Goal: Task Accomplishment & Management: Complete application form

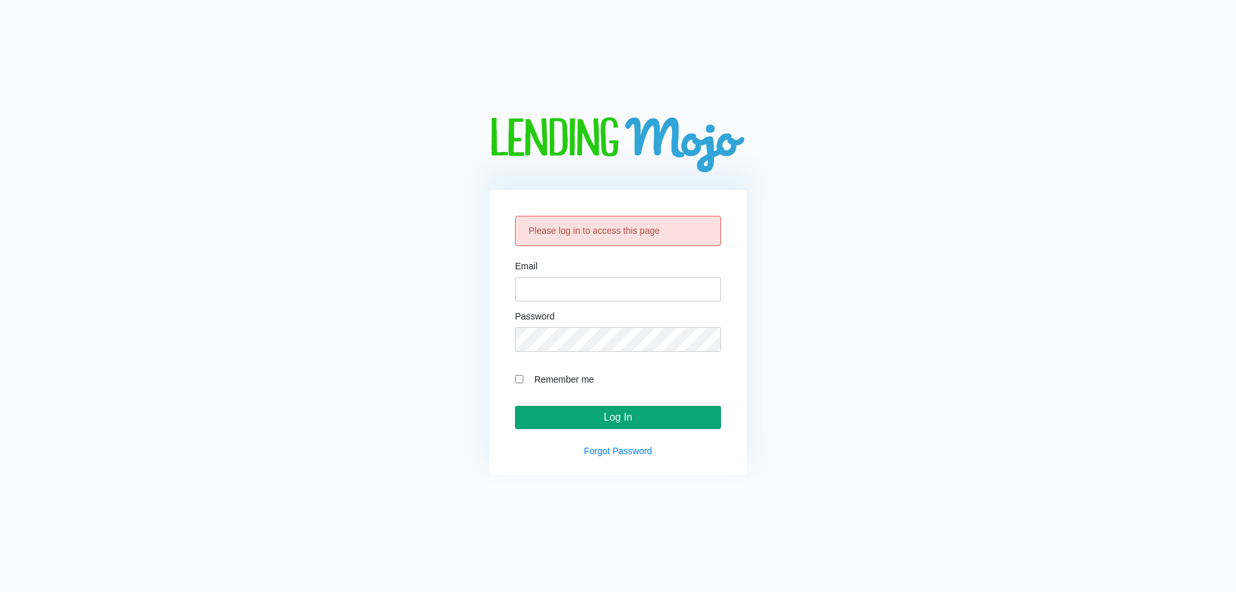
type input "[EMAIL_ADDRESS][DOMAIN_NAME]"
click at [604, 415] on input "Log In" at bounding box center [618, 417] width 206 height 23
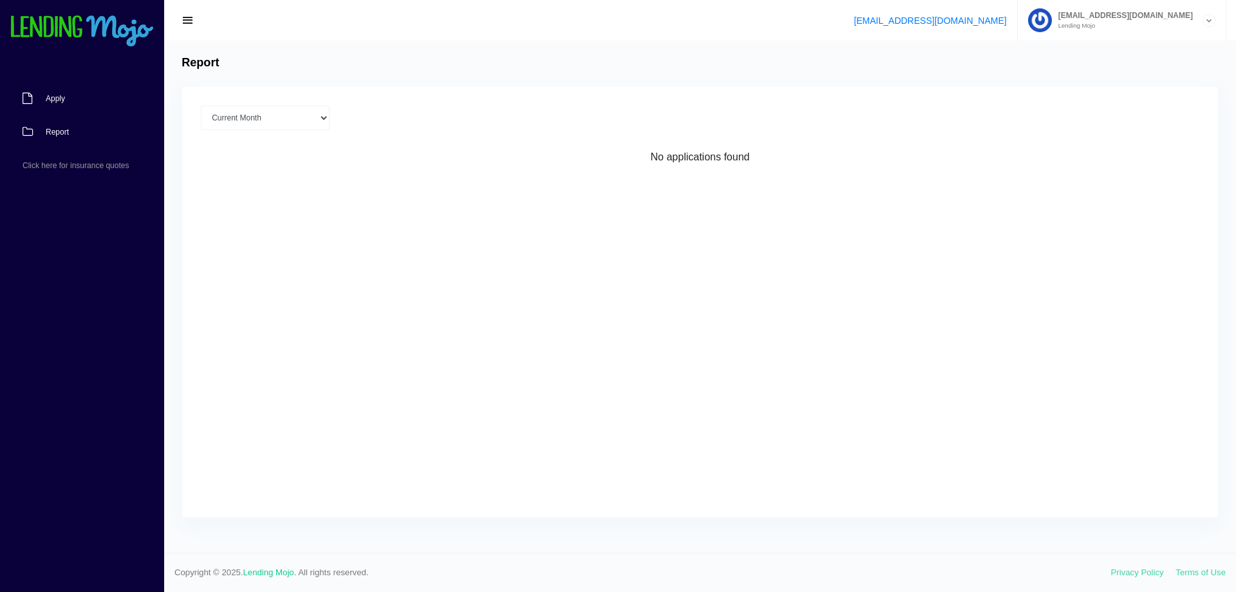
click at [66, 89] on link "Apply" at bounding box center [75, 98] width 151 height 33
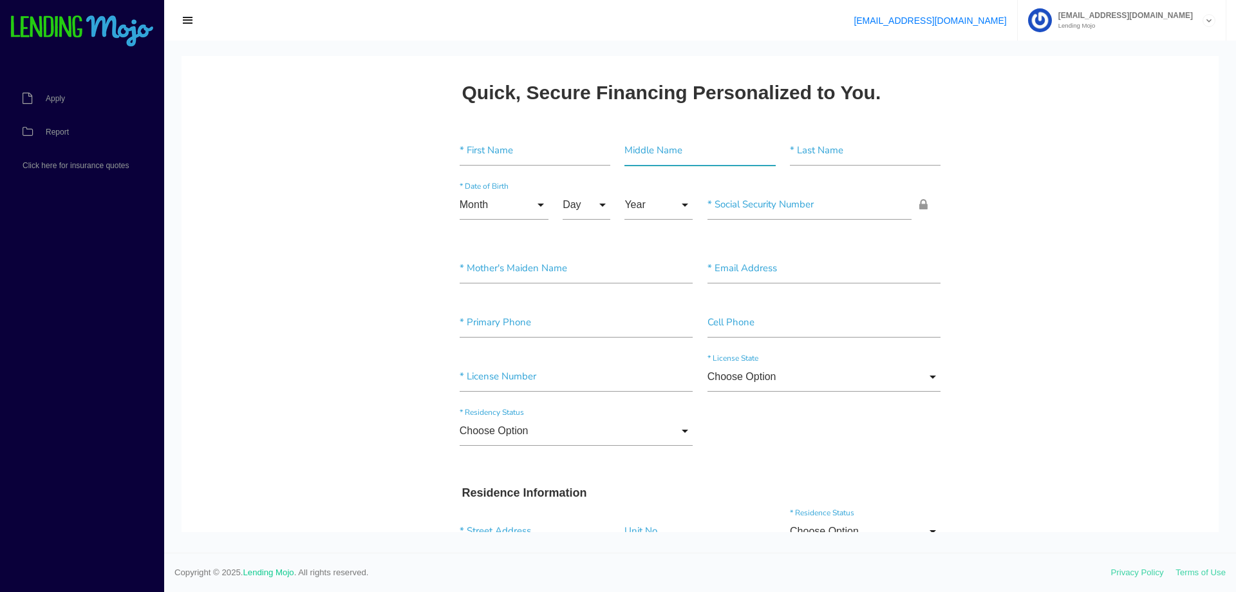
click at [639, 142] on input"] "text" at bounding box center [700, 151] width 151 height 30
click at [918, 152] on input"] "text" at bounding box center [865, 151] width 151 height 30
paste input"] "[PERSON_NAME]"
type input"] "[PERSON_NAME]"
click at [618, 158] on div "Middle Name" at bounding box center [700, 153] width 165 height 35
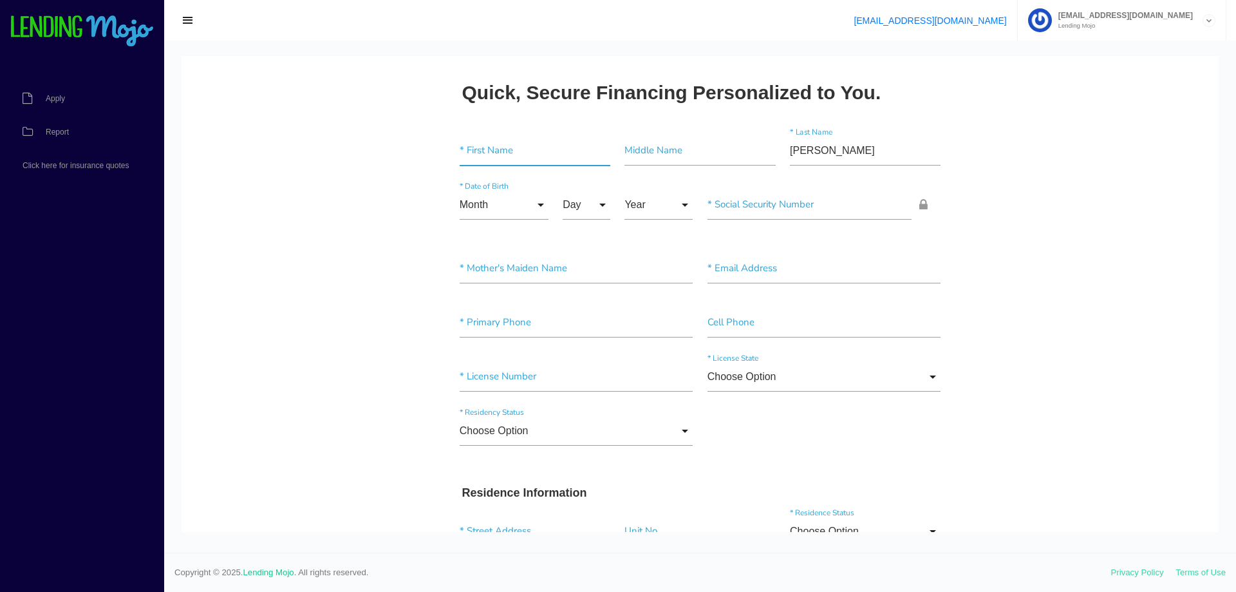
click at [536, 162] on input"] "text" at bounding box center [535, 151] width 151 height 30
type input"] "[PERSON_NAME]"
click at [533, 209] on input "Month" at bounding box center [504, 205] width 89 height 30
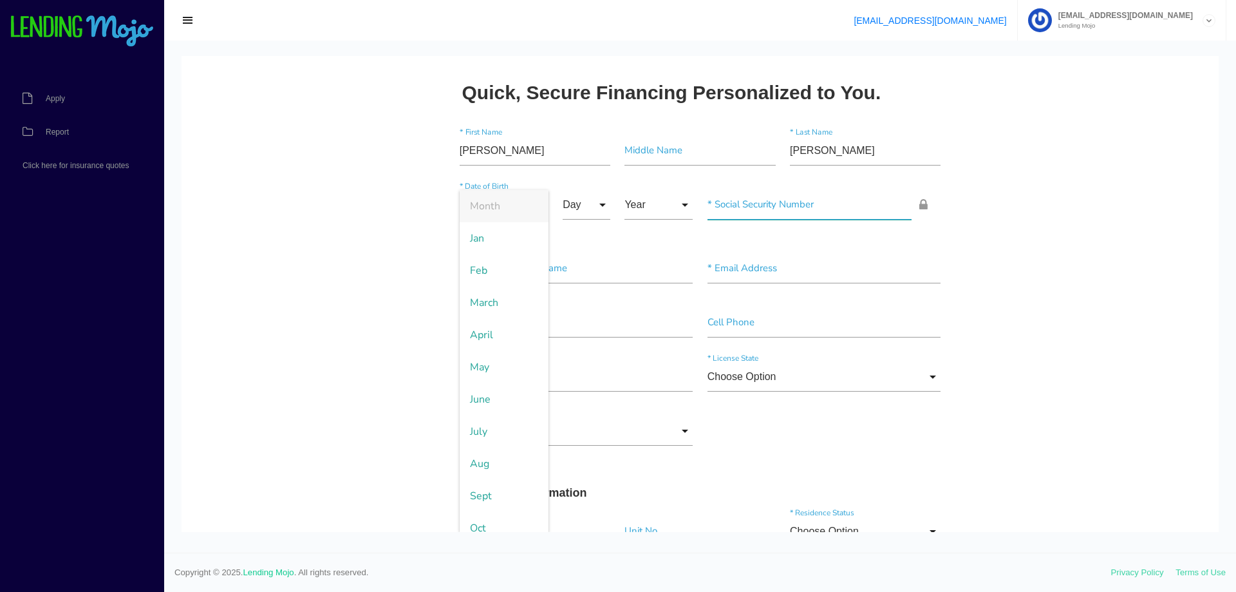
click at [764, 209] on input"] "text" at bounding box center [810, 205] width 205 height 30
click at [732, 204] on input "text" at bounding box center [810, 205] width 205 height 30
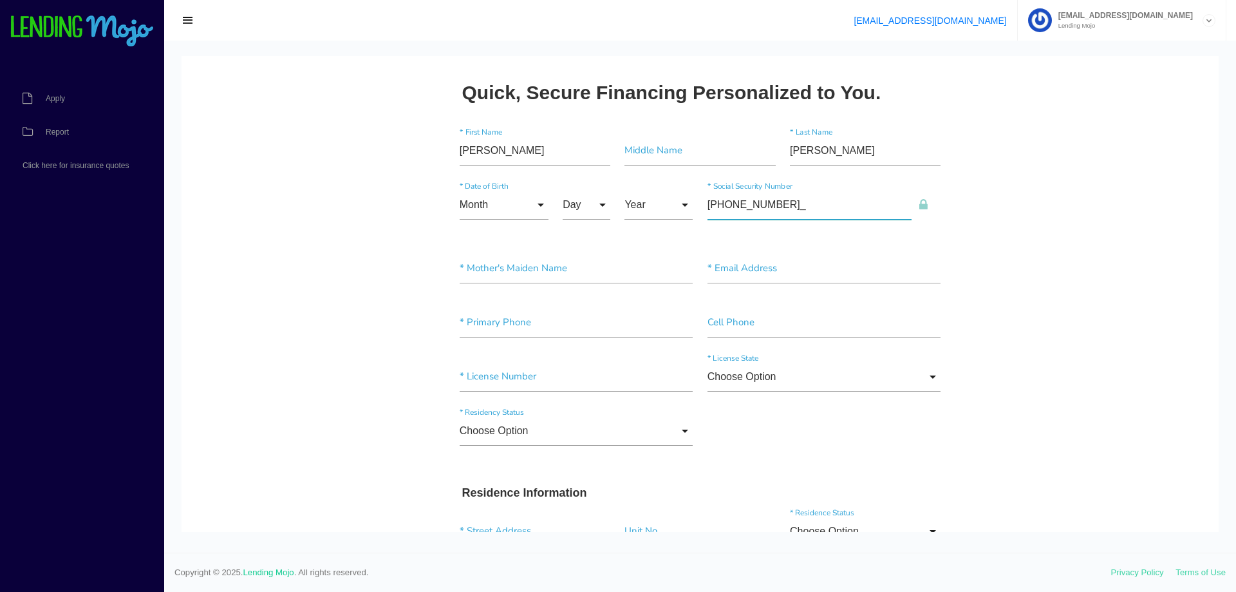
type input"] "003-61-7688"
click at [482, 211] on input "Month" at bounding box center [504, 205] width 89 height 30
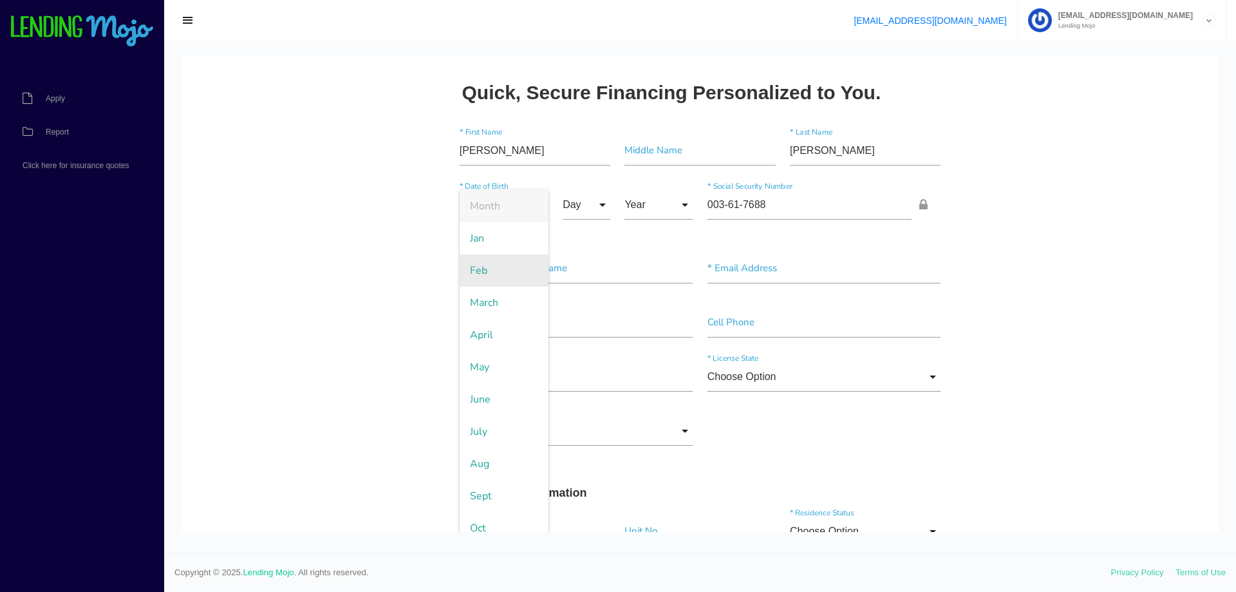
click at [484, 267] on span "Feb" at bounding box center [504, 270] width 89 height 32
type input "Feb"
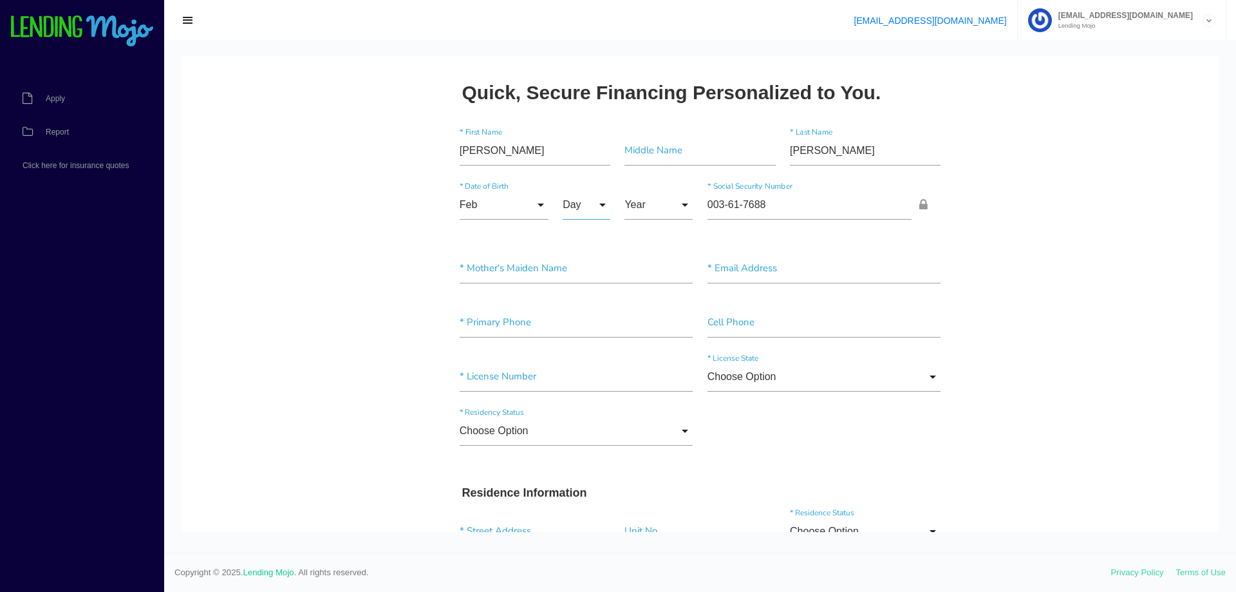
click at [573, 200] on input "Day" at bounding box center [587, 205] width 48 height 30
click at [585, 335] on span "24" at bounding box center [595, 335] width 64 height 32
type input "24"
click at [656, 216] on input "Year" at bounding box center [659, 205] width 68 height 30
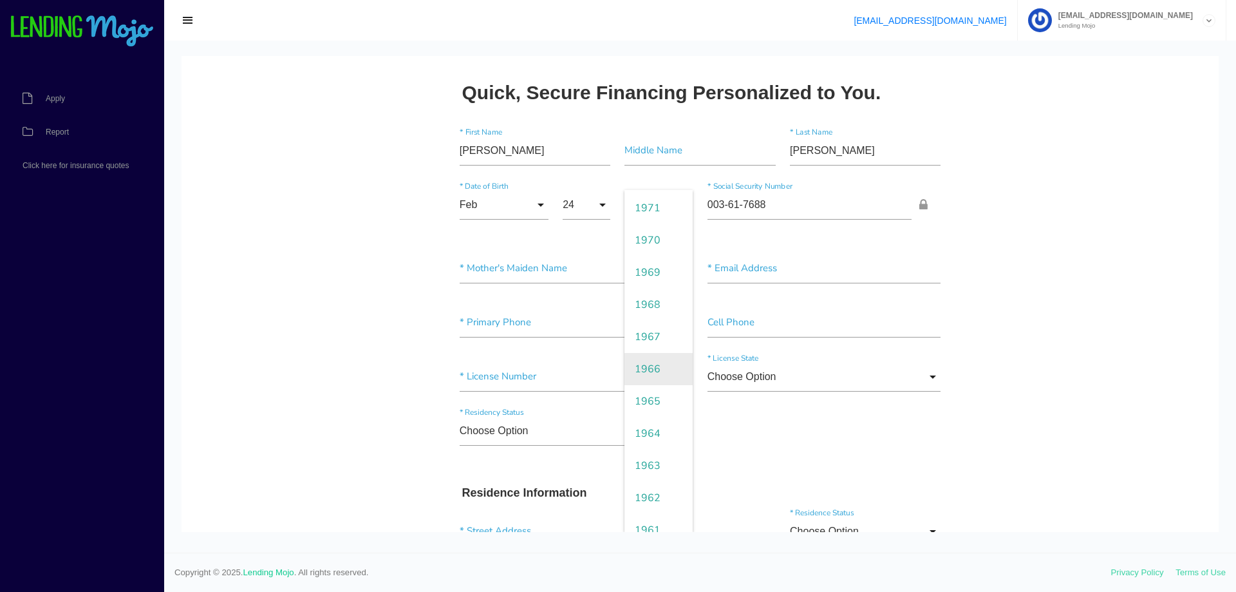
scroll to position [1223, 0]
click at [636, 361] on span "1965" at bounding box center [659, 367] width 68 height 32
type input "1965"
click at [506, 276] on input"] "text" at bounding box center [577, 269] width 234 height 30
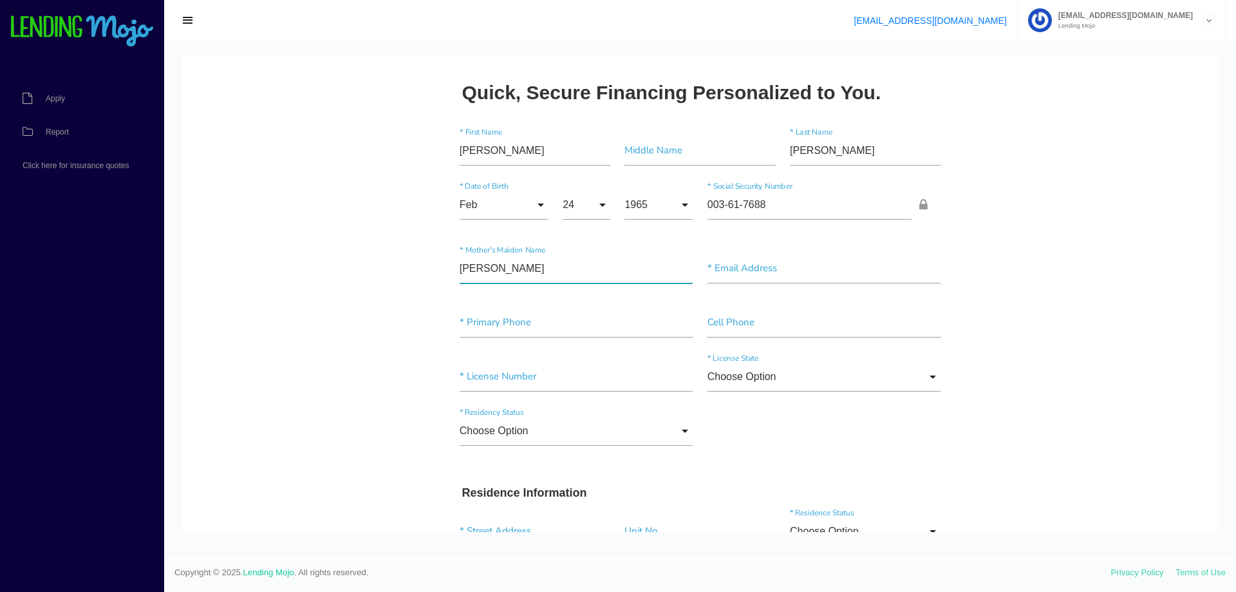
type input"] "Heredia"
click at [744, 304] on div "* Primary Phone Cell Phone" at bounding box center [701, 325] width 496 height 54
click at [743, 262] on input"] "text" at bounding box center [825, 269] width 234 height 30
paste input"] "luiscarlosheredia@yahoo.com"
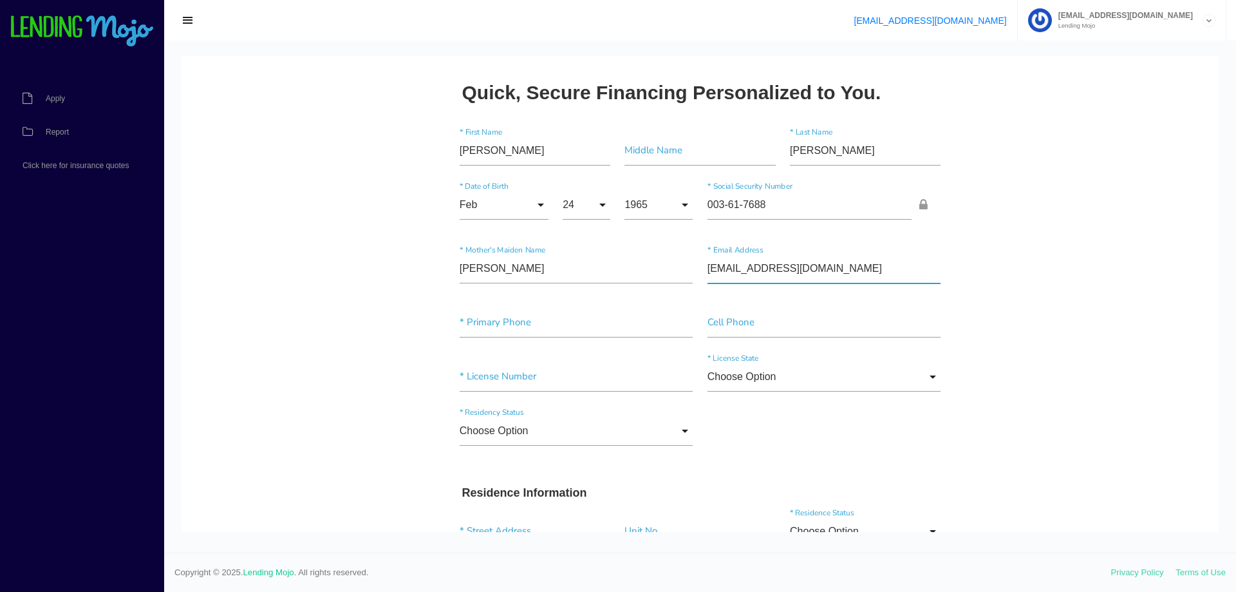
type input"] "luiscarlosheredia@yahoo.com"
click at [488, 316] on input"] "text" at bounding box center [577, 323] width 234 height 30
paste input"] "(813) 527-8249"
type input"] "(813) 527-8249"
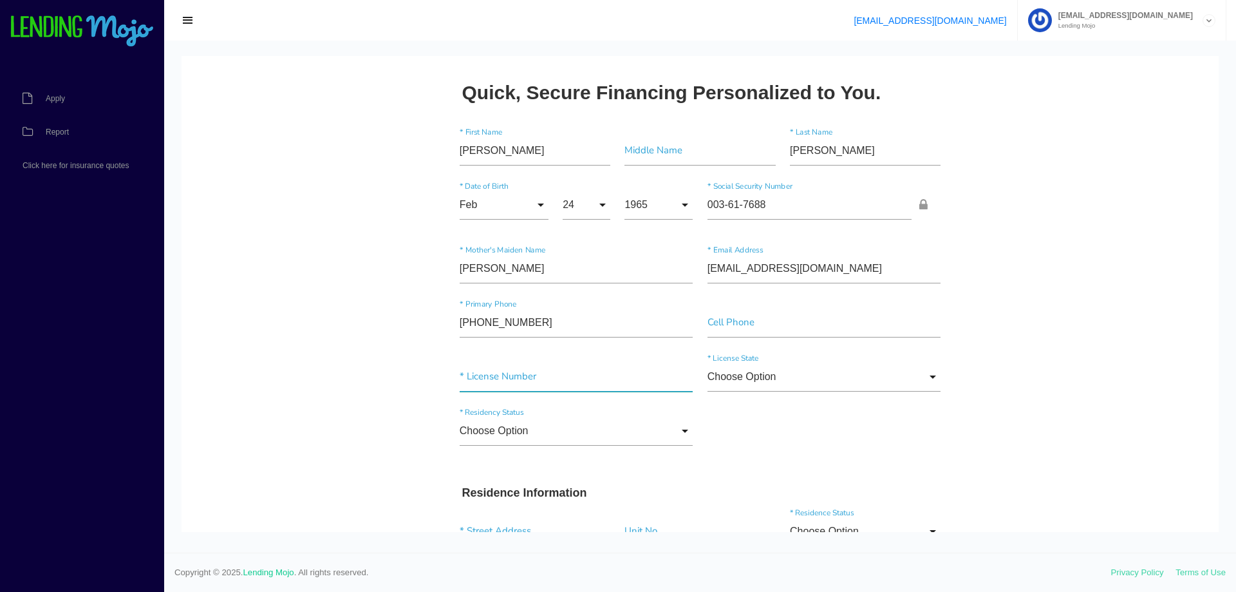
click at [515, 381] on input"] "text" at bounding box center [577, 377] width 234 height 30
paste input"] "H636520650640"
type input"] "H636520650640"
click at [751, 361] on div "H636520650640 * License Number Choose Option Choose Option Alaska Alabama Arkan…" at bounding box center [701, 379] width 496 height 54
click at [753, 375] on input "Choose Option" at bounding box center [825, 377] width 234 height 30
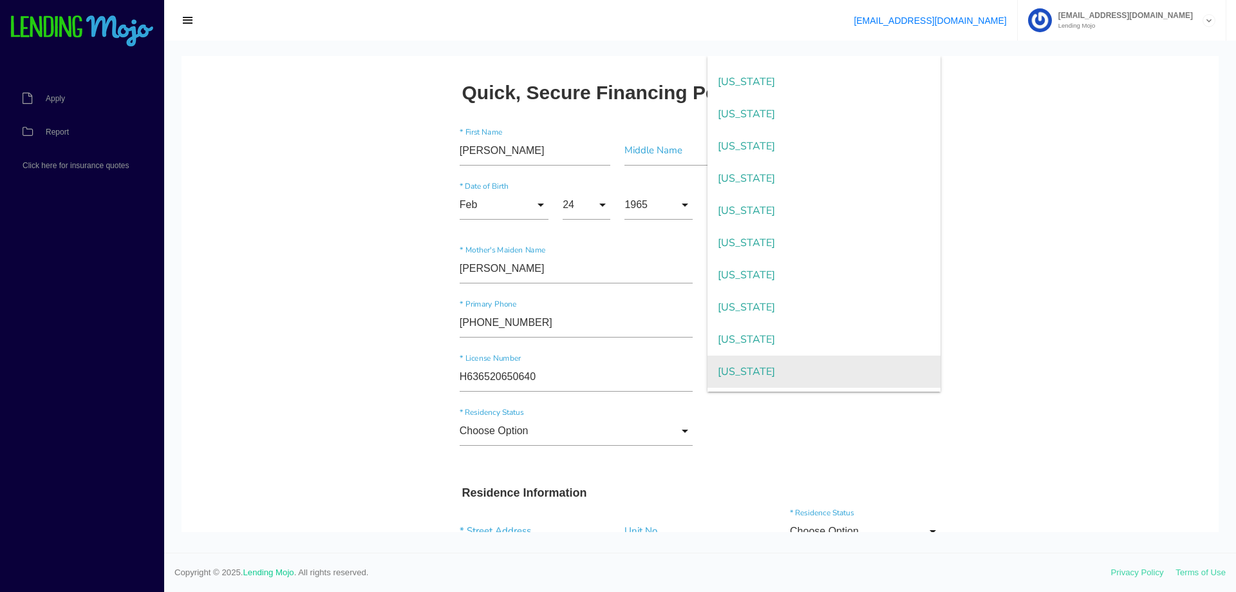
scroll to position [129, 0]
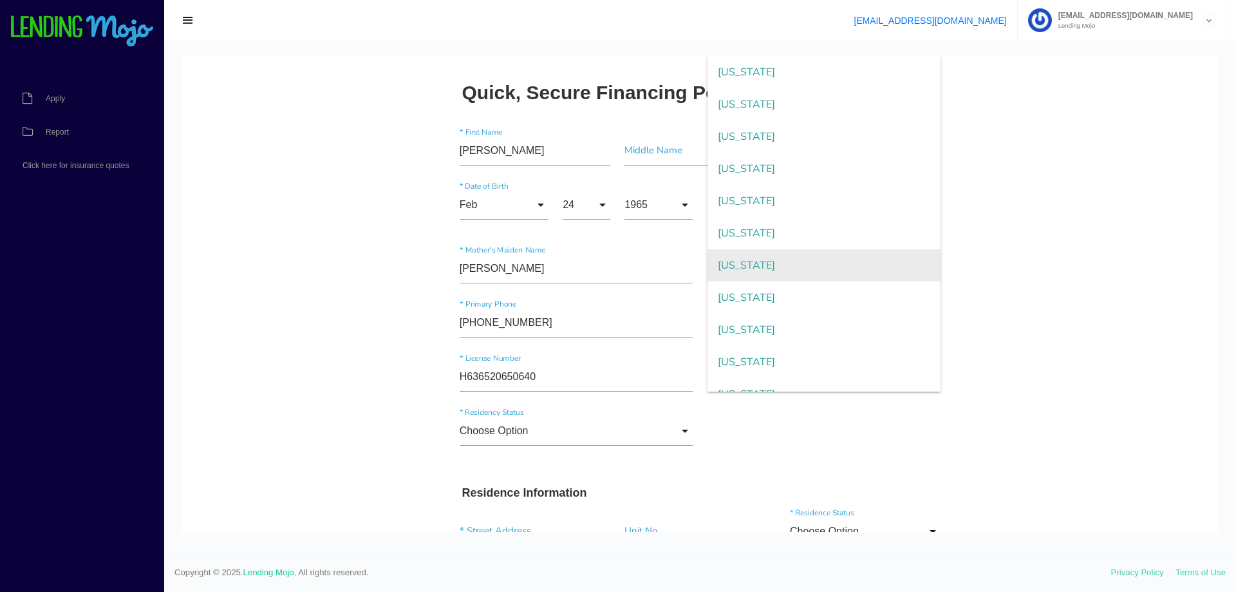
click at [743, 267] on span "Florida" at bounding box center [825, 265] width 234 height 32
type input "Florida"
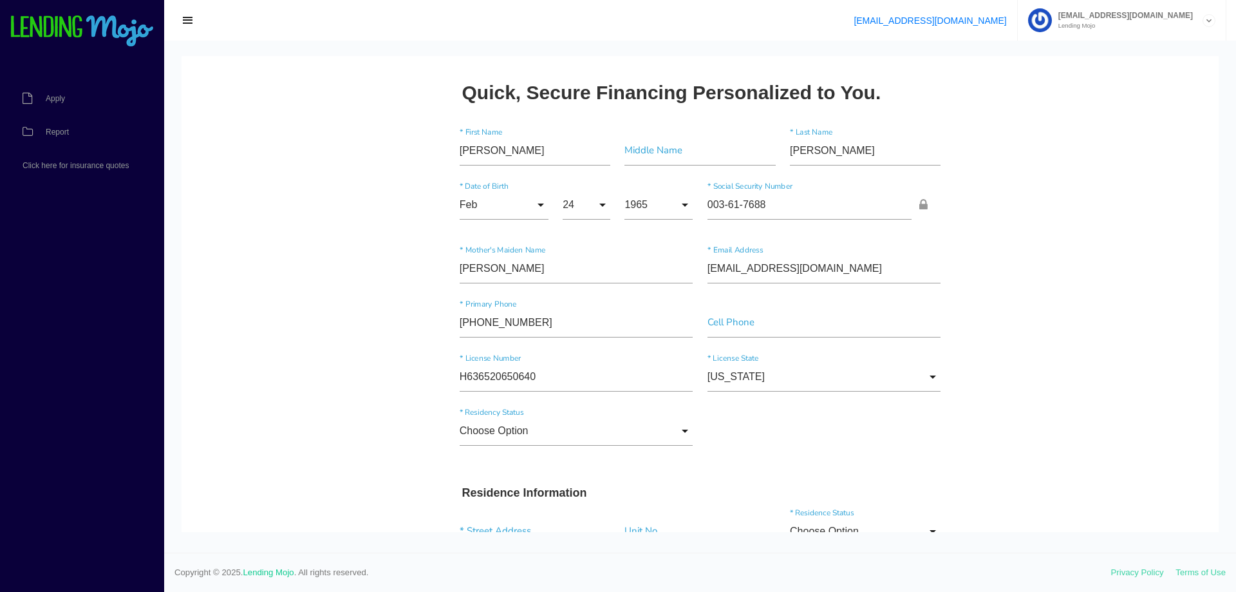
click at [543, 451] on div "Choose Option Choose Option US Citizen Permanent Resident Non-Permanent Residen…" at bounding box center [701, 433] width 496 height 54
click at [545, 439] on input "Choose Option" at bounding box center [577, 431] width 234 height 30
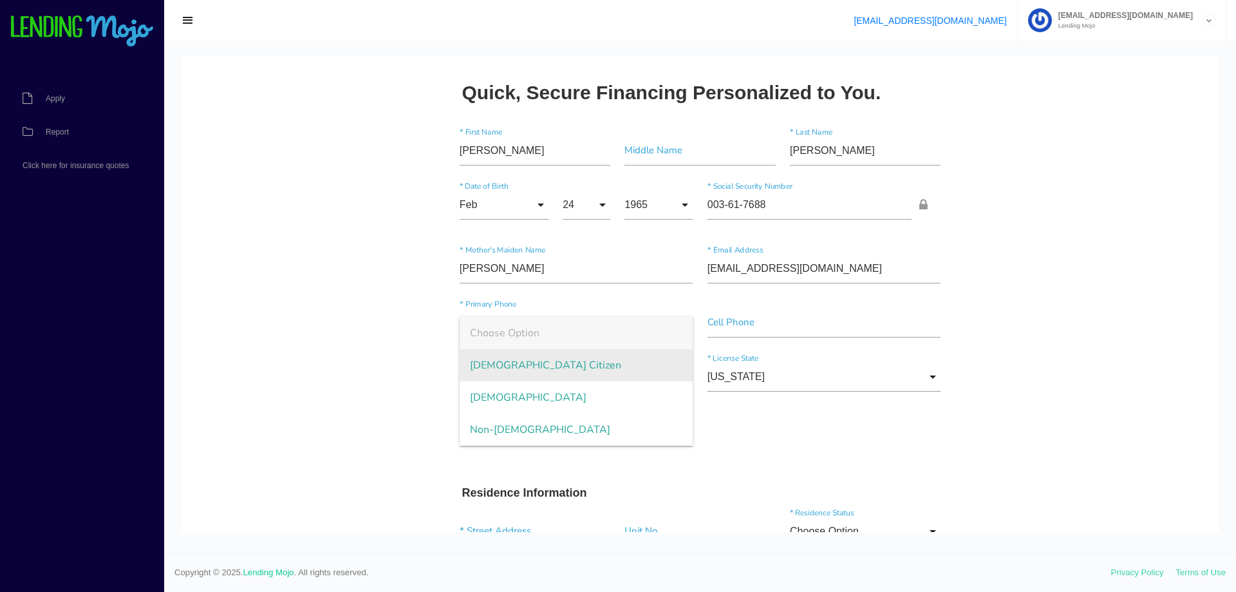
click at [525, 372] on span "US Citizen" at bounding box center [577, 365] width 234 height 32
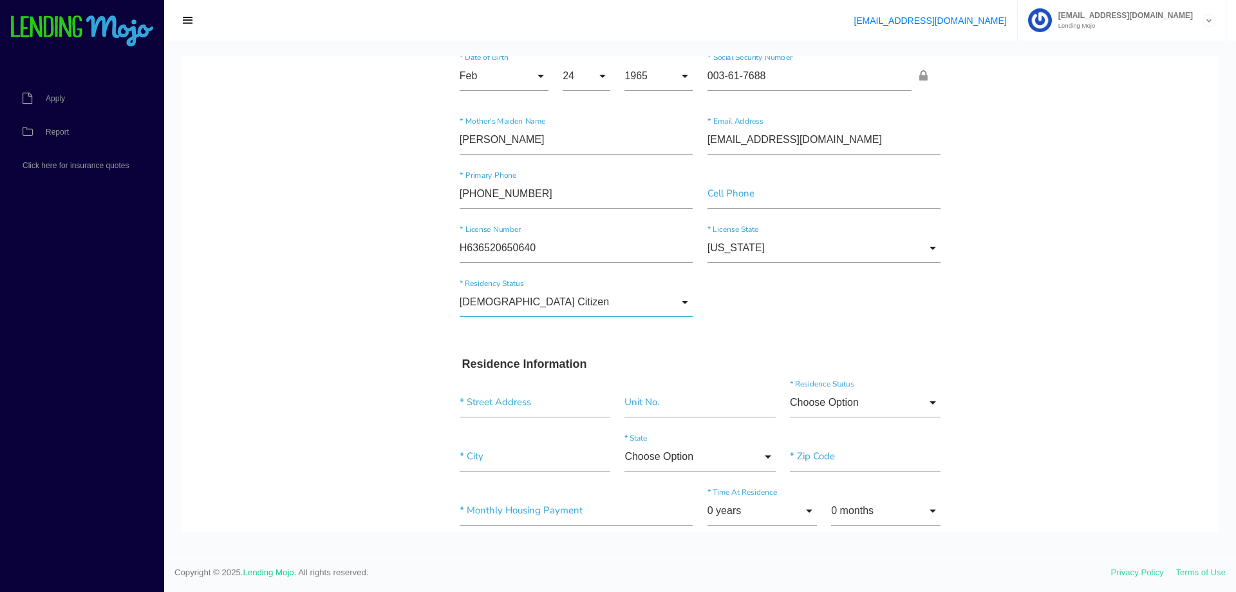
click at [636, 308] on input "US Citizen" at bounding box center [577, 302] width 234 height 30
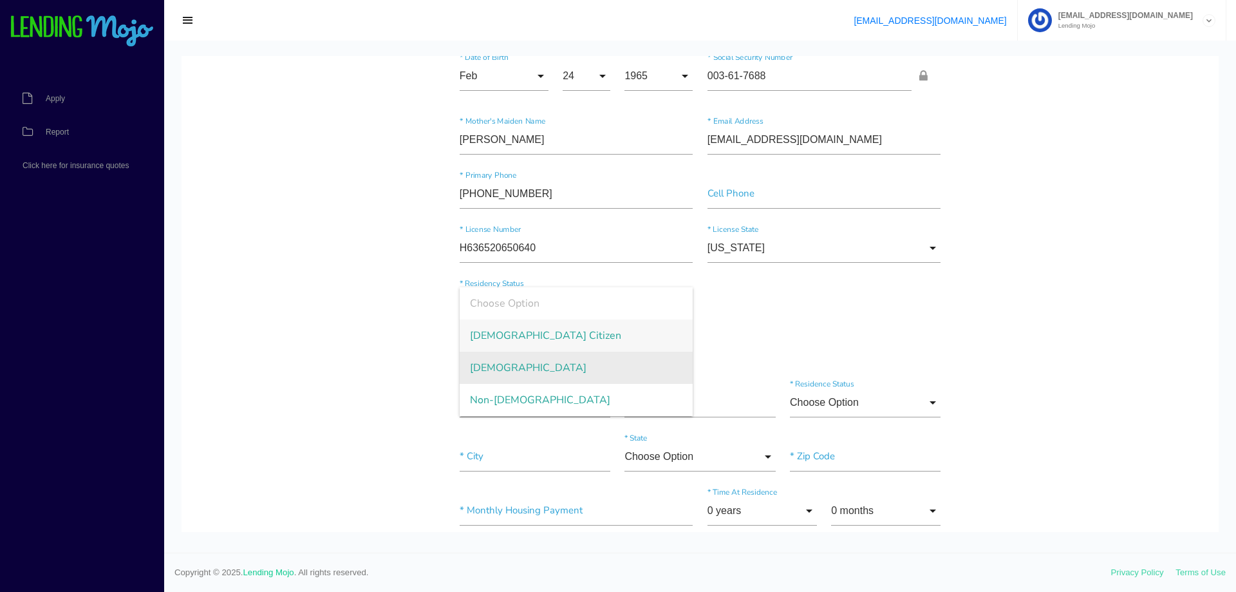
click at [540, 369] on span "Permanent Resident" at bounding box center [577, 368] width 234 height 32
type input "Permanent Resident"
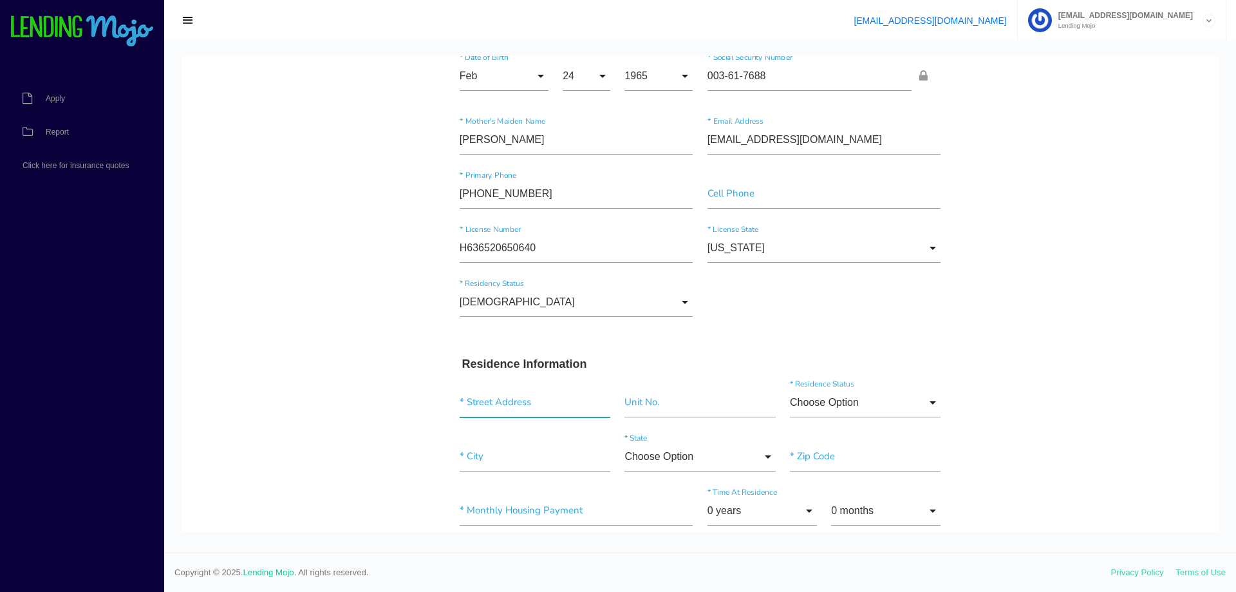
drag, startPoint x: 567, startPoint y: 399, endPoint x: 574, endPoint y: 397, distance: 7.3
click at [567, 399] on input "text" at bounding box center [535, 403] width 151 height 30
paste input "2923 West La Salle Street"
type input "2923 West La Salle Street"
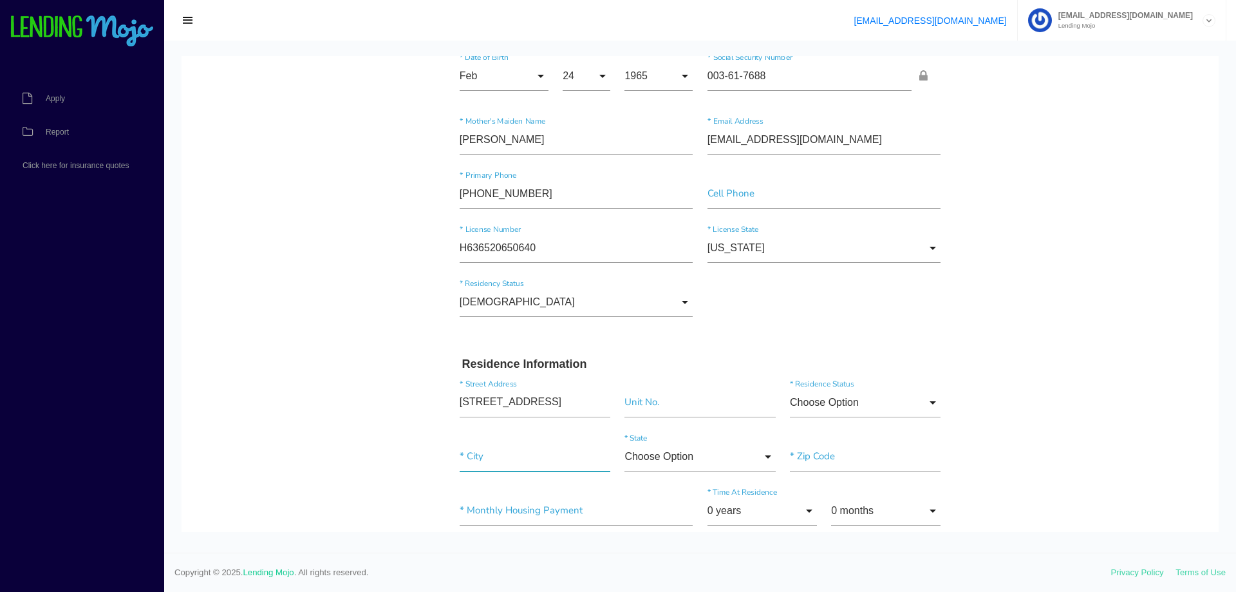
click at [569, 454] on input"] "text" at bounding box center [535, 457] width 151 height 30
type input"] "Tampa"
click at [691, 455] on input "Choose Option" at bounding box center [700, 457] width 151 height 30
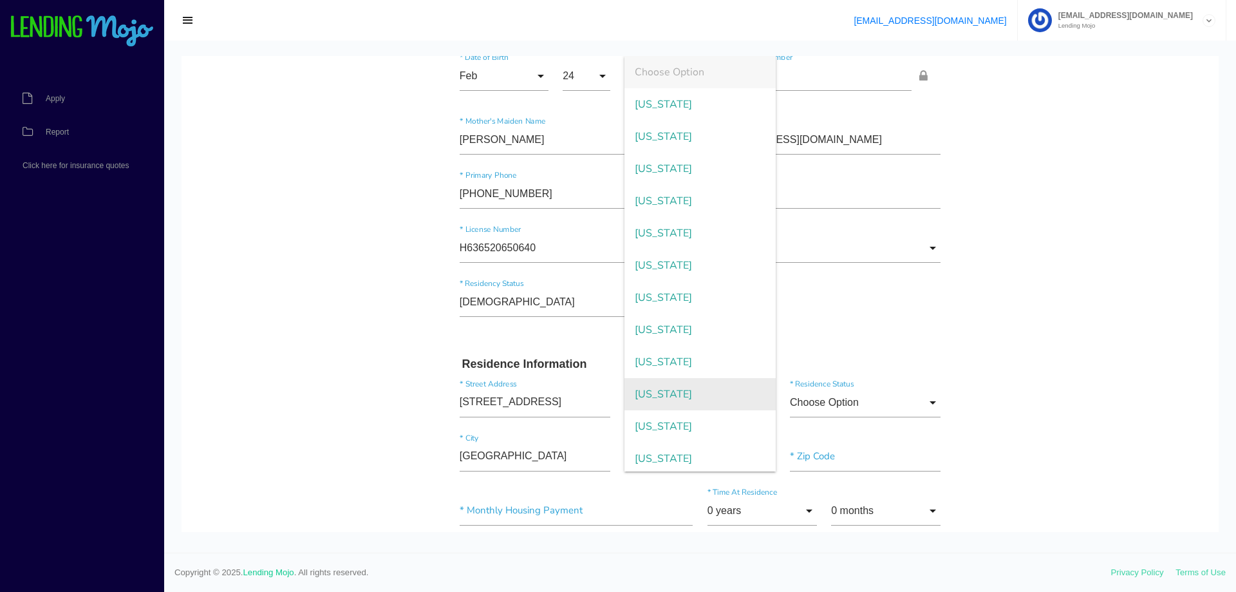
click at [675, 391] on span "Florida" at bounding box center [700, 394] width 151 height 32
type input "Florida"
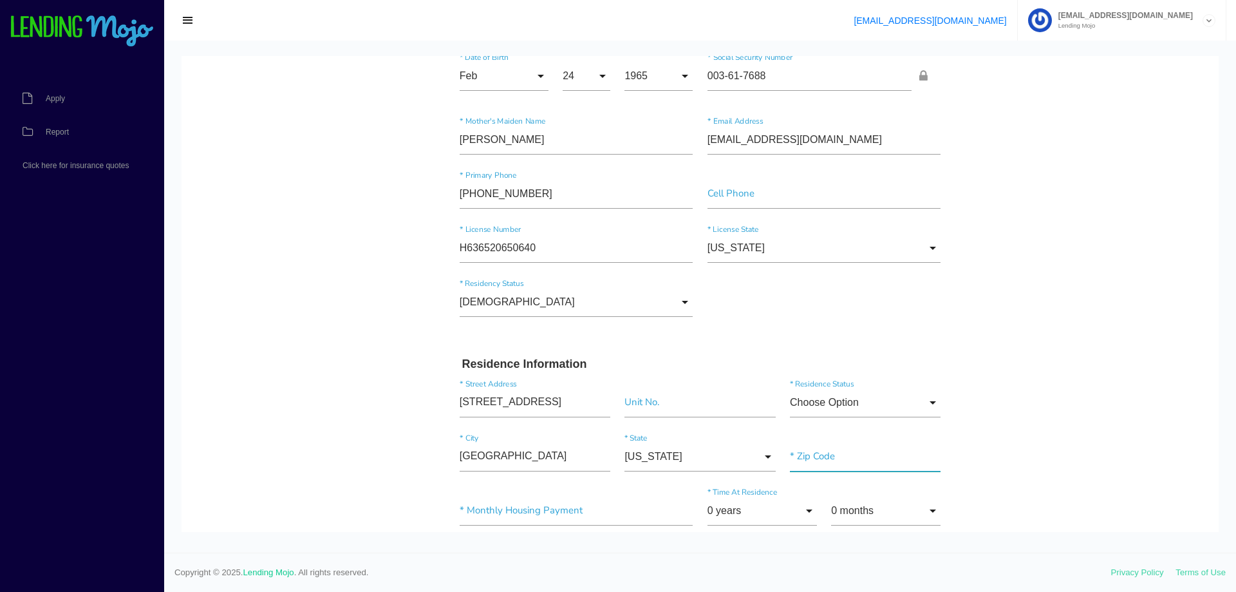
click at [831, 457] on input"] "text" at bounding box center [865, 457] width 151 height 30
type input"] "33607"
click at [733, 519] on input "0 years" at bounding box center [762, 511] width 109 height 30
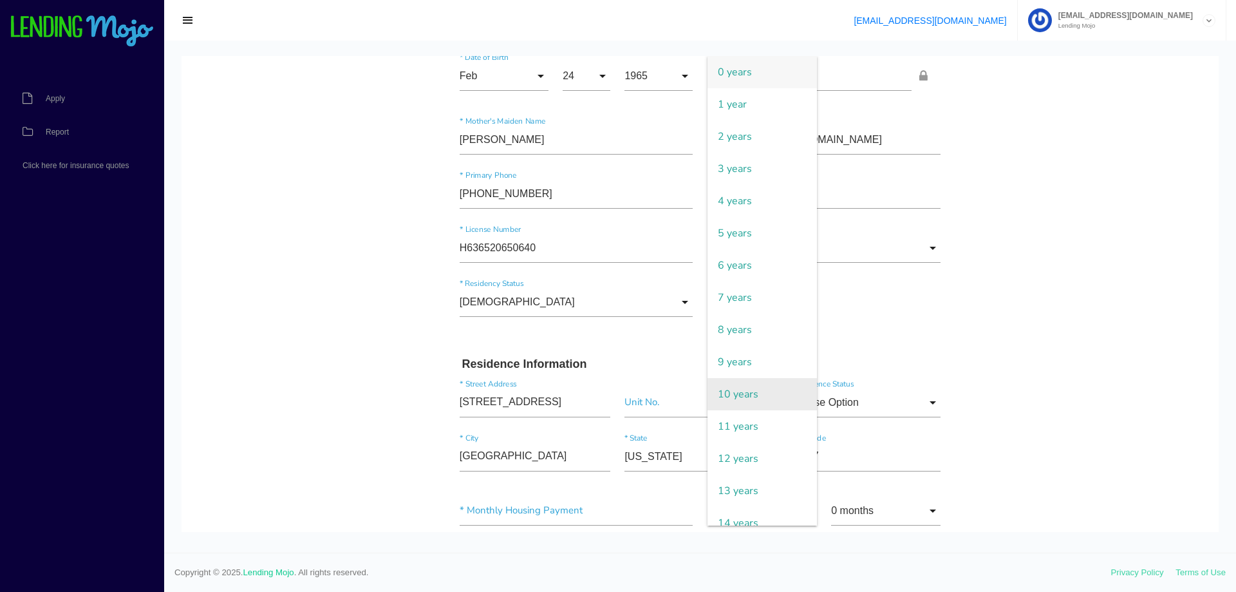
click at [734, 400] on span "10 years" at bounding box center [762, 394] width 109 height 32
type input "10 years"
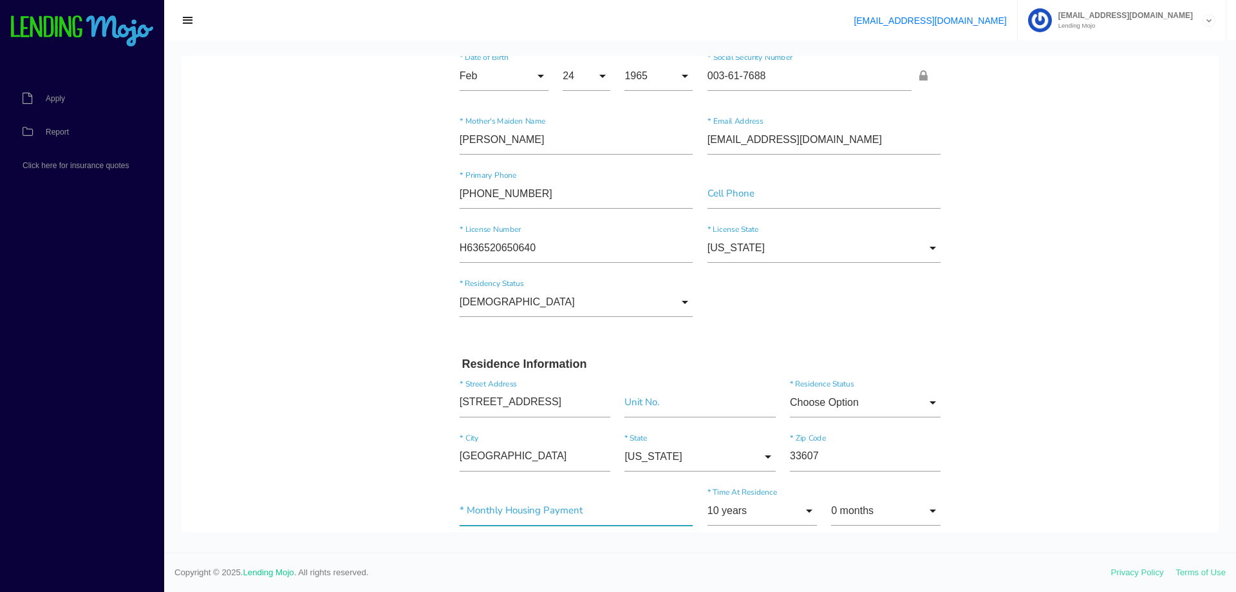
click at [599, 509] on input"] "text" at bounding box center [577, 511] width 234 height 30
type input"] "$0.00"
click at [900, 406] on input "Choose Option" at bounding box center [865, 403] width 151 height 30
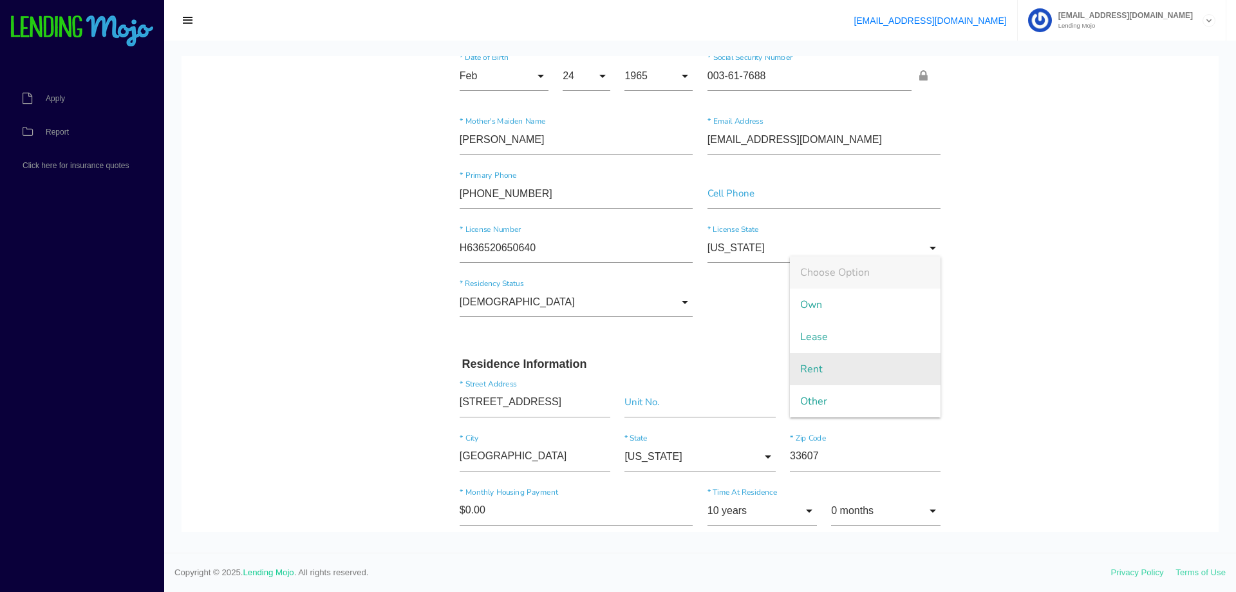
click at [844, 359] on span "Rent" at bounding box center [865, 369] width 151 height 32
type input "Rent"
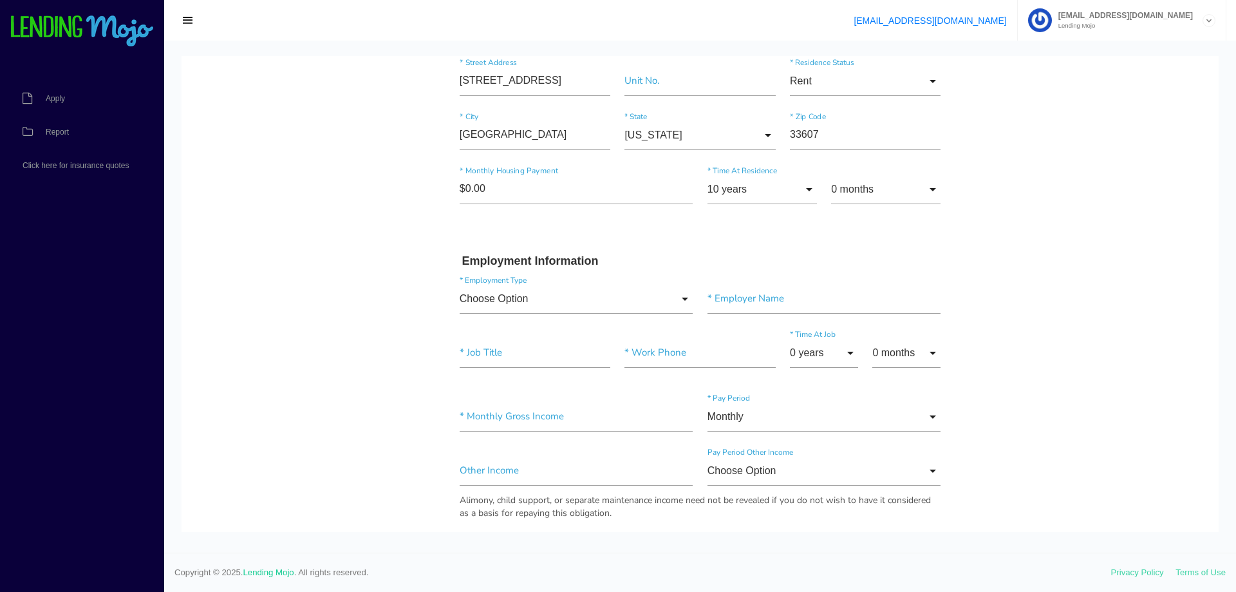
scroll to position [451, 0]
click at [848, 71] on input "Rent" at bounding box center [865, 81] width 151 height 30
click at [1001, 162] on body "Quick, Secure Financing Personalized to You. Luis * First Name Middle Name Here…" at bounding box center [700, 451] width 1037 height 1692
click at [617, 310] on input "Choose Option" at bounding box center [577, 298] width 234 height 30
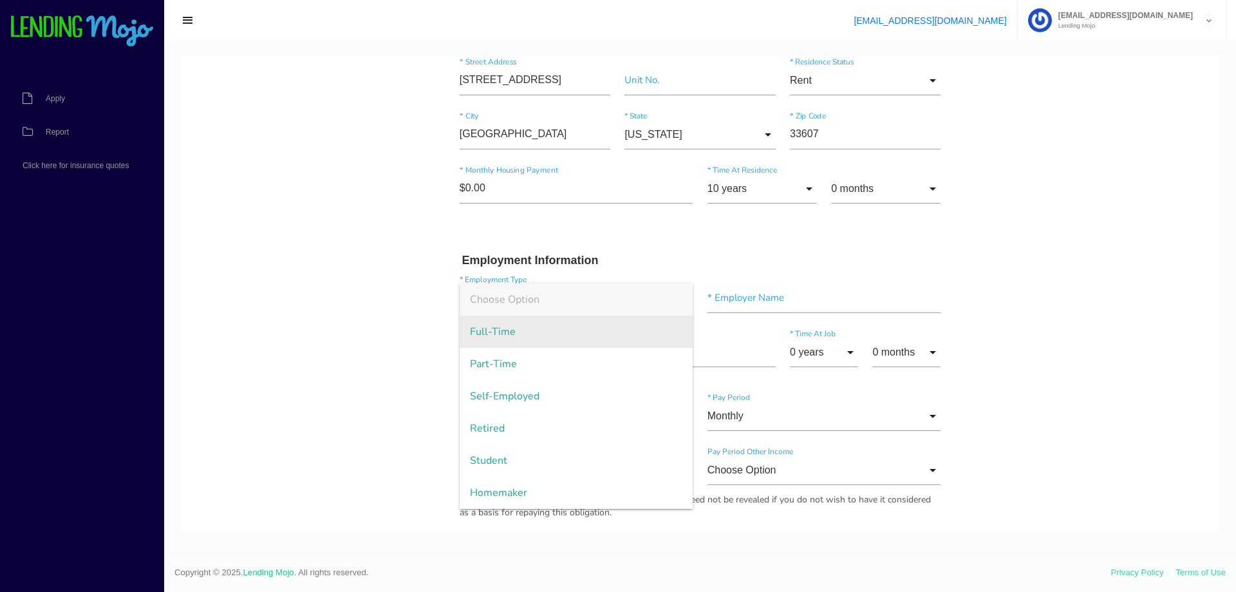
click at [574, 335] on span "Full-Time" at bounding box center [577, 332] width 234 height 32
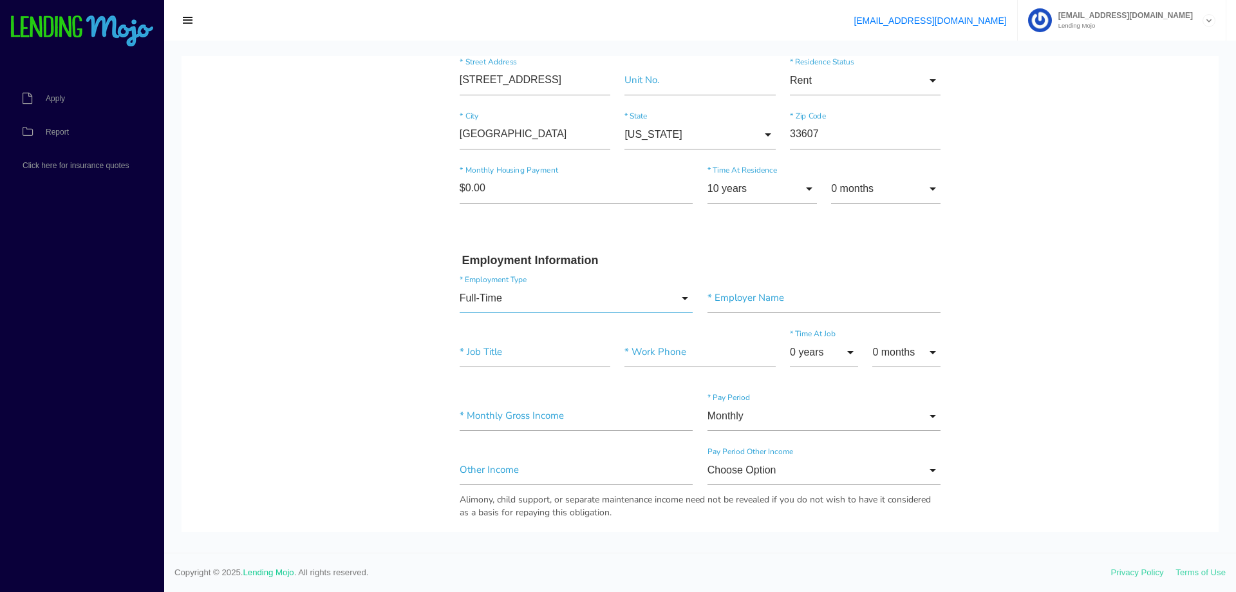
click at [527, 287] on input "Full-Time" at bounding box center [577, 298] width 234 height 30
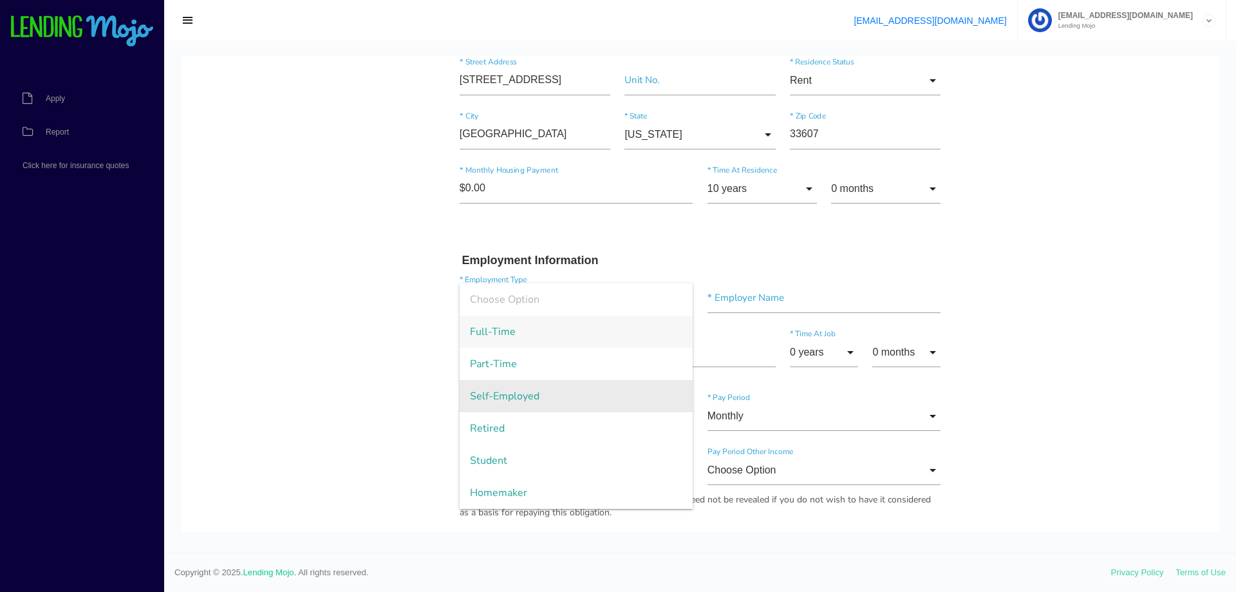
click at [492, 398] on span "Self-Employed" at bounding box center [577, 396] width 234 height 32
type input "Self-Employed"
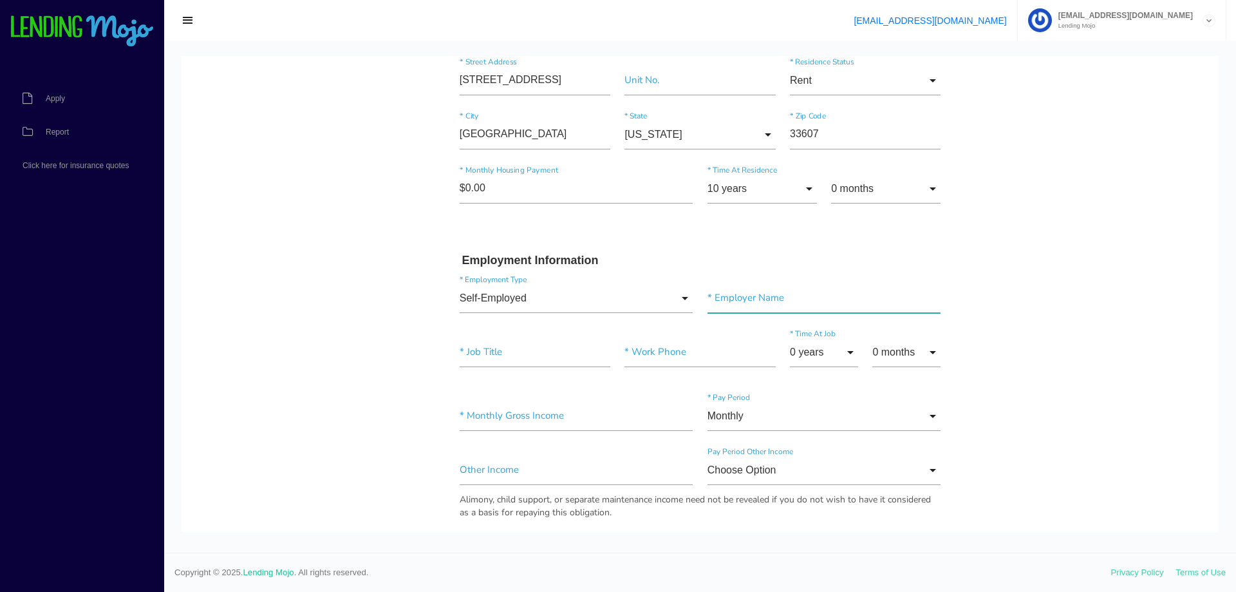
click at [766, 285] on input"] "text" at bounding box center [825, 298] width 234 height 30
paste input"] "Heredia Construction"
type input"] "Heredia Construction"
click at [547, 358] on input"] "text" at bounding box center [535, 352] width 151 height 30
type input"] "Construction"
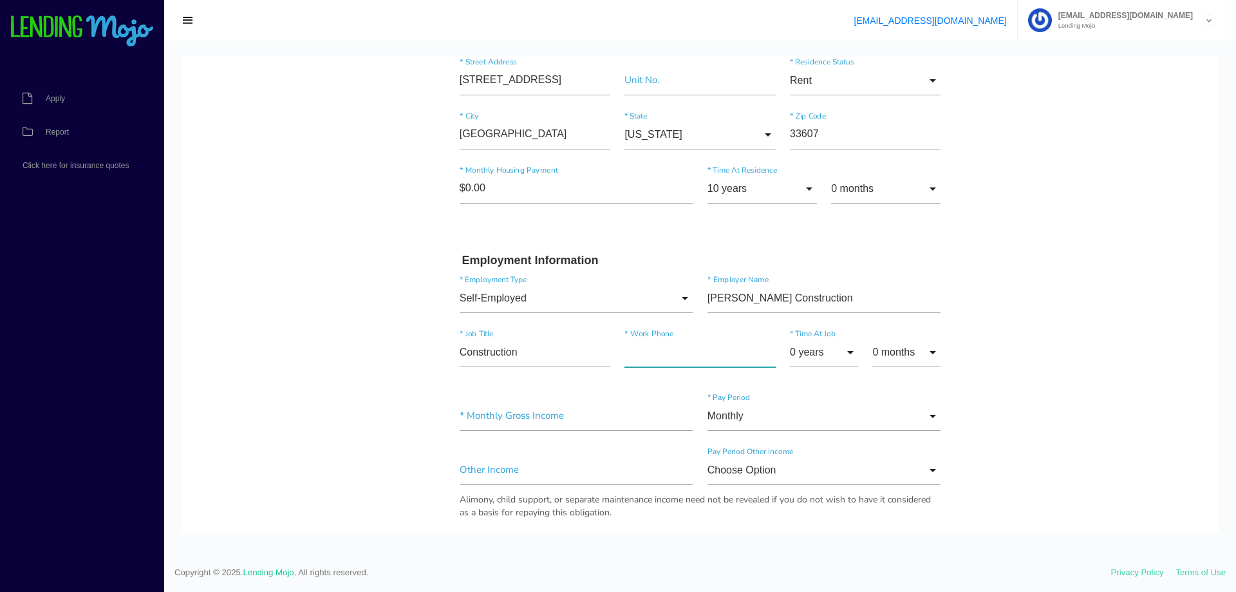
click at [670, 352] on input"] "text" at bounding box center [700, 352] width 151 height 30
paste input"] "(813) 527-8249"
type input"] "(813) 527-8249"
click at [837, 348] on input "0 years" at bounding box center [824, 352] width 68 height 30
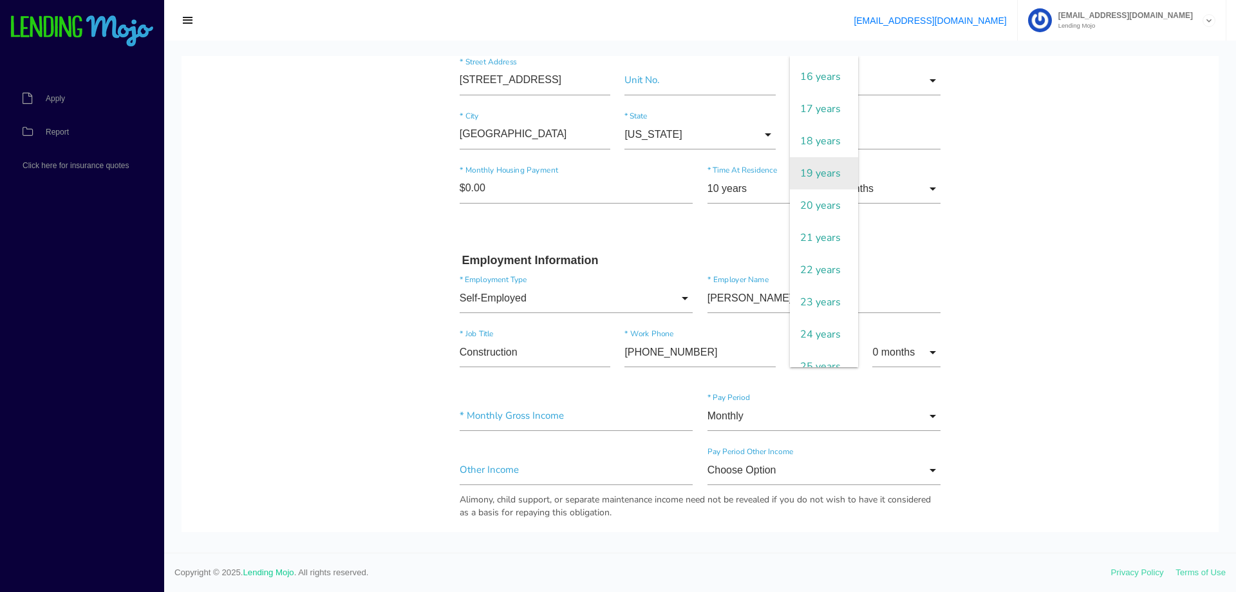
scroll to position [580, 0]
click at [821, 153] on span "20 years" at bounding box center [824, 136] width 68 height 32
type input "20 years"
drag, startPoint x: 1030, startPoint y: 272, endPoint x: 1010, endPoint y: 270, distance: 20.1
click at [1026, 273] on body "Quick, Secure Financing Personalized to You. Luis * First Name Middle Name Here…" at bounding box center [700, 451] width 1037 height 1692
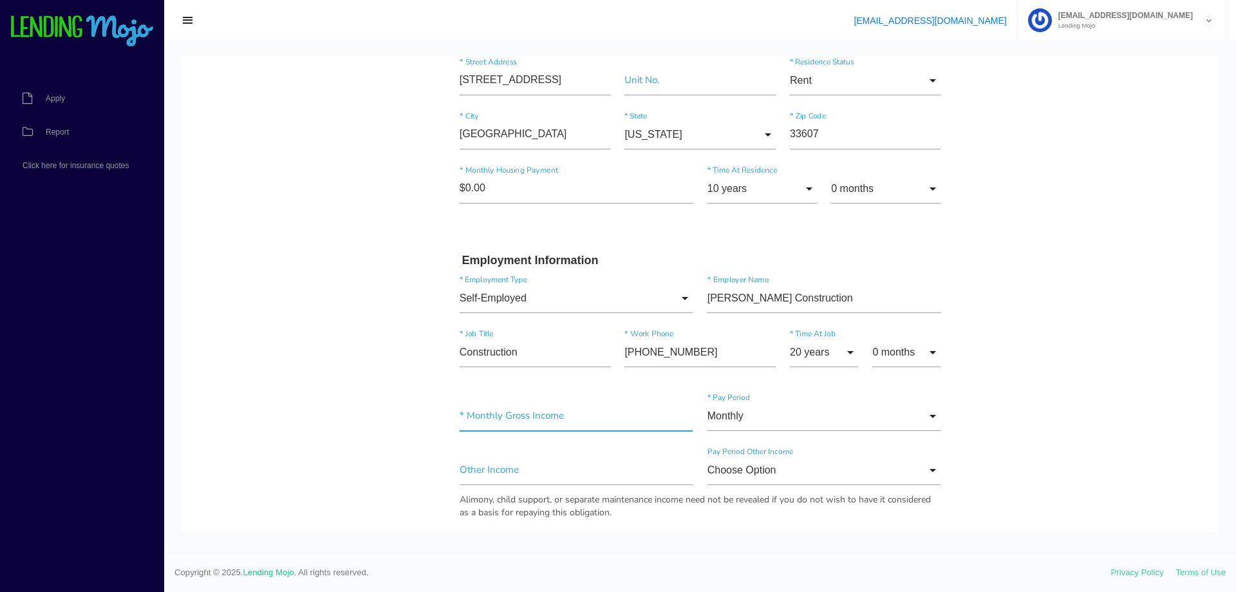
click at [544, 424] on input"] "text" at bounding box center [577, 416] width 234 height 30
type input"] "$7,300.00"
click at [225, 458] on body "Quick, Secure Financing Personalized to You. Luis * First Name Middle Name Here…" at bounding box center [700, 451] width 1037 height 1692
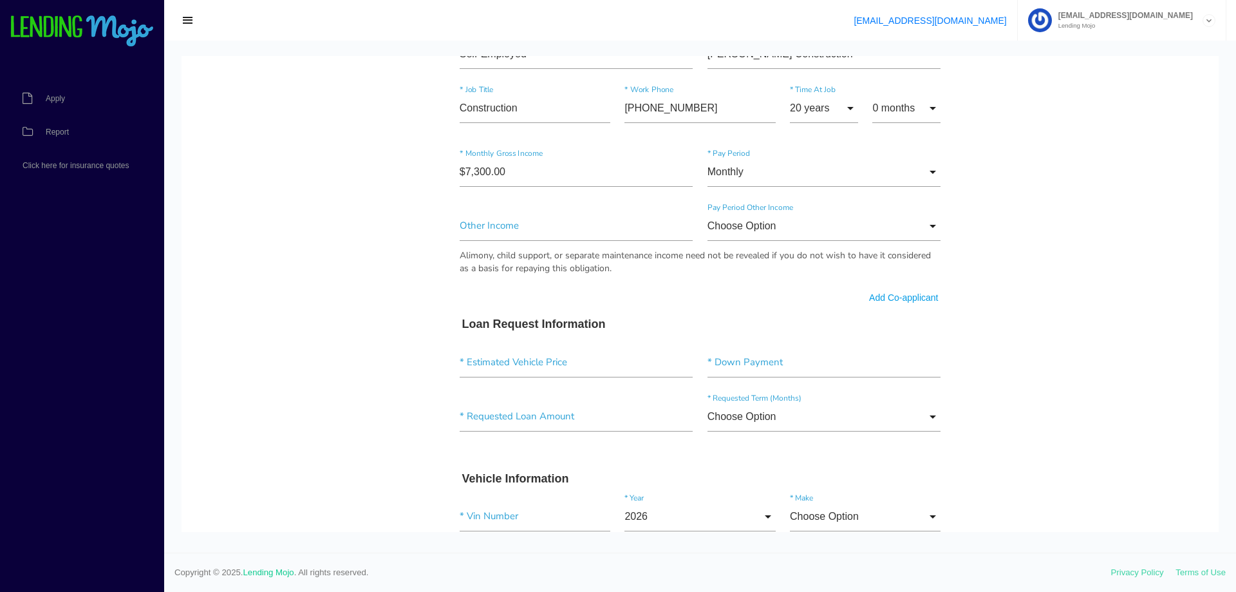
scroll to position [708, 0]
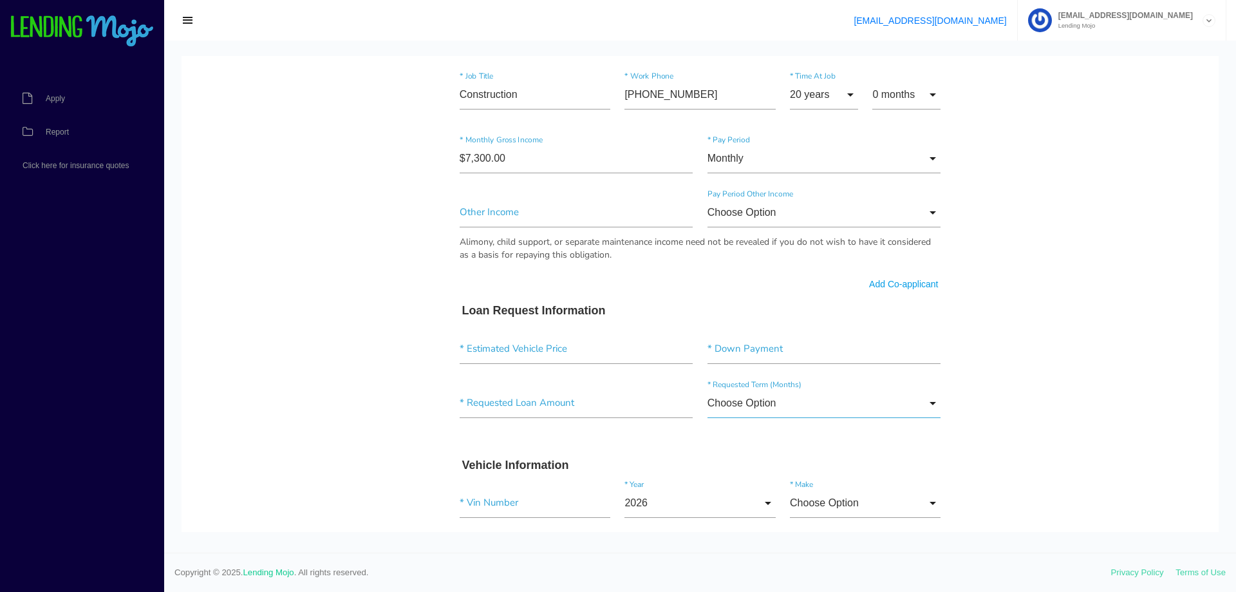
click at [778, 402] on input "Choose Option" at bounding box center [825, 403] width 234 height 30
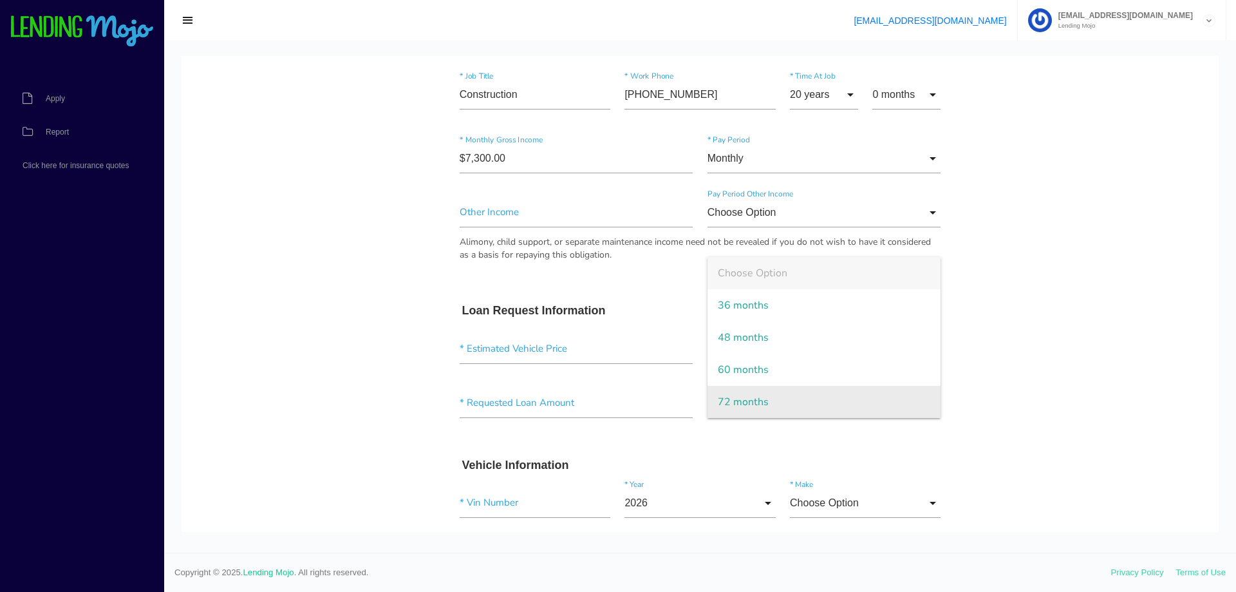
click at [763, 402] on span "72 months" at bounding box center [825, 402] width 234 height 32
type input "72 months"
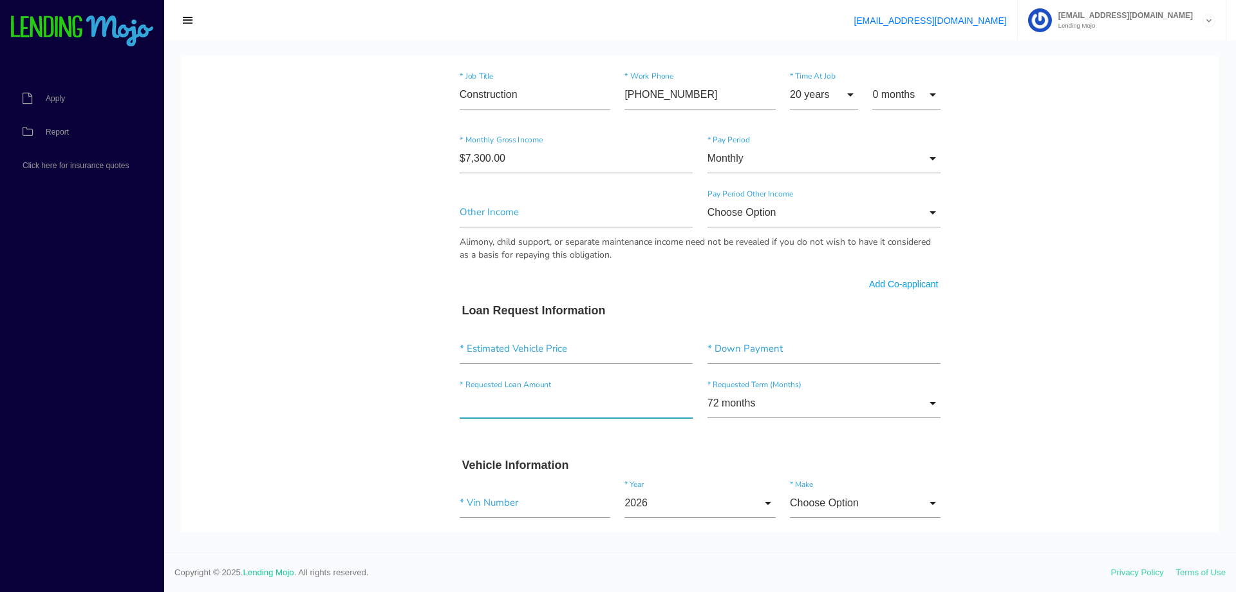
click at [547, 411] on input"] "text" at bounding box center [577, 403] width 234 height 30
type input"] "$23,000.00"
click at [687, 306] on h3 "Loan Request Information" at bounding box center [700, 311] width 476 height 14
click at [540, 361] on input"] "text" at bounding box center [577, 349] width 234 height 30
type input"] "$20,000.00"
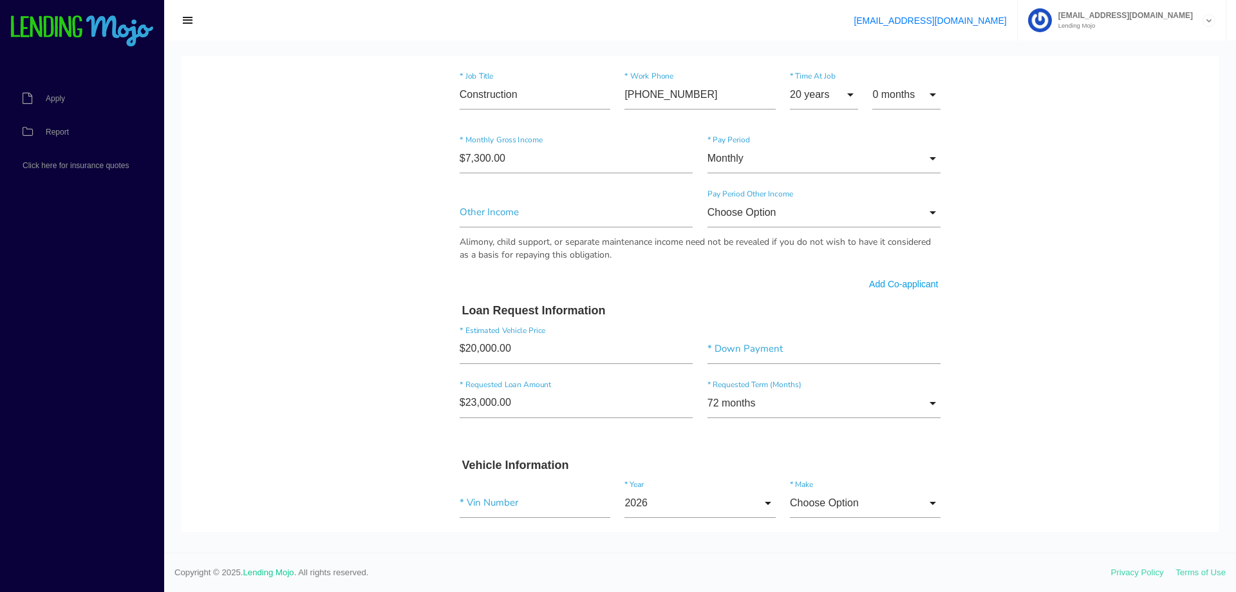
click at [768, 325] on div "$20,000.00 * Estimated Vehicle Price * Down Payment" at bounding box center [701, 352] width 496 height 54
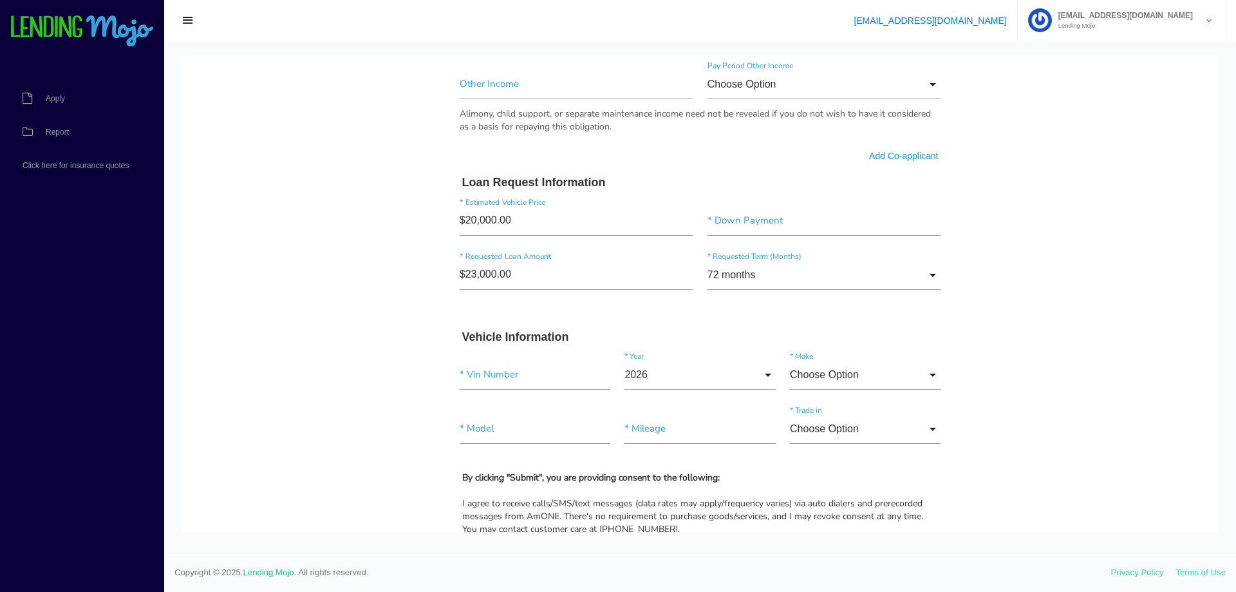
scroll to position [837, 0]
click at [780, 231] on input"] "text" at bounding box center [825, 220] width 234 height 30
type input"] "$0.00"
click at [1153, 204] on body "Quick, Secure Financing Personalized to You. Luis * First Name Middle Name Here…" at bounding box center [700, 65] width 1037 height 1692
click at [553, 373] on input"] "text" at bounding box center [535, 374] width 151 height 30
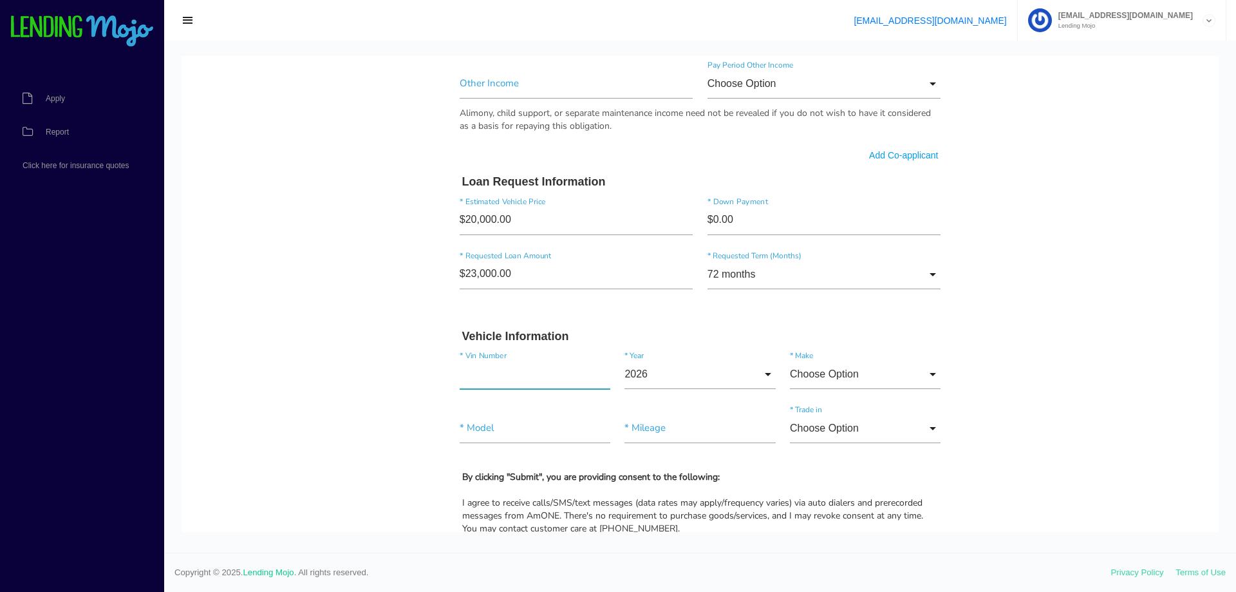
paste input"] "[US_VEHICLE_IDENTIFICATION_NUMBER]"
type input"] "[US_VEHICLE_IDENTIFICATION_NUMBER]"
click at [654, 333] on h3 "Vehicle Information" at bounding box center [700, 337] width 476 height 14
click at [661, 426] on input"] "text" at bounding box center [700, 428] width 151 height 30
type input"] "124,970"
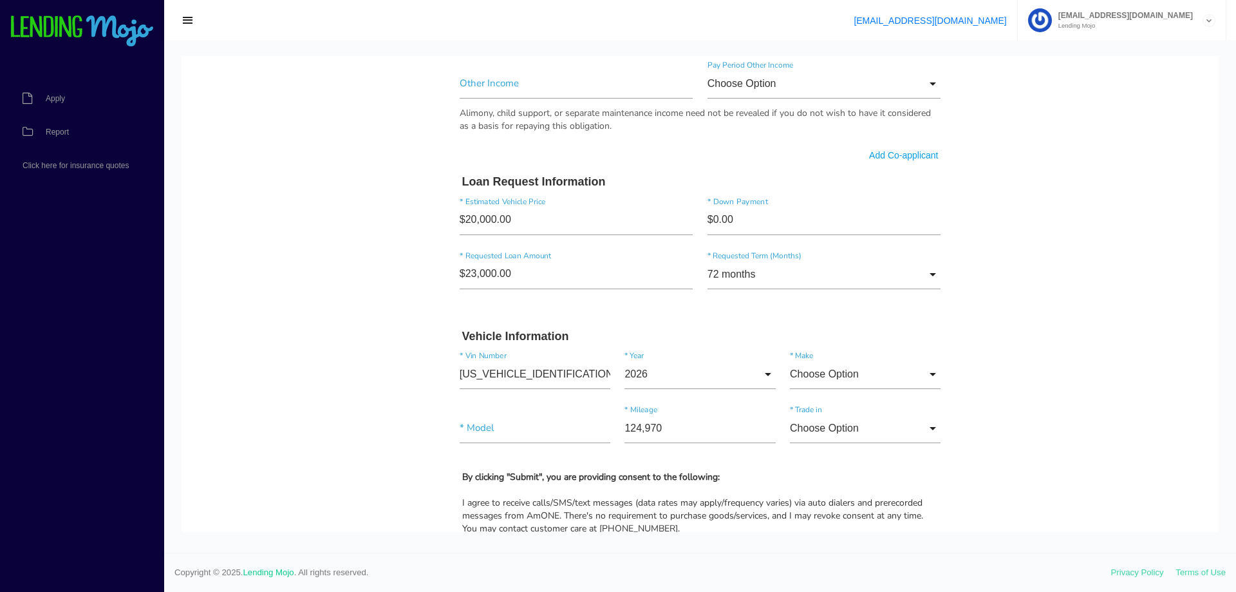
click at [820, 464] on form "Luis * First Name Middle Name Heredia Reyes * Last Name Feb Month Jan Feb March…" at bounding box center [701, 70] width 496 height 1577
click at [825, 435] on input "Choose Option" at bounding box center [865, 428] width 151 height 30
click at [809, 490] on span "No" at bounding box center [865, 494] width 151 height 32
type input "No"
click at [695, 376] on input "2026" at bounding box center [700, 374] width 151 height 30
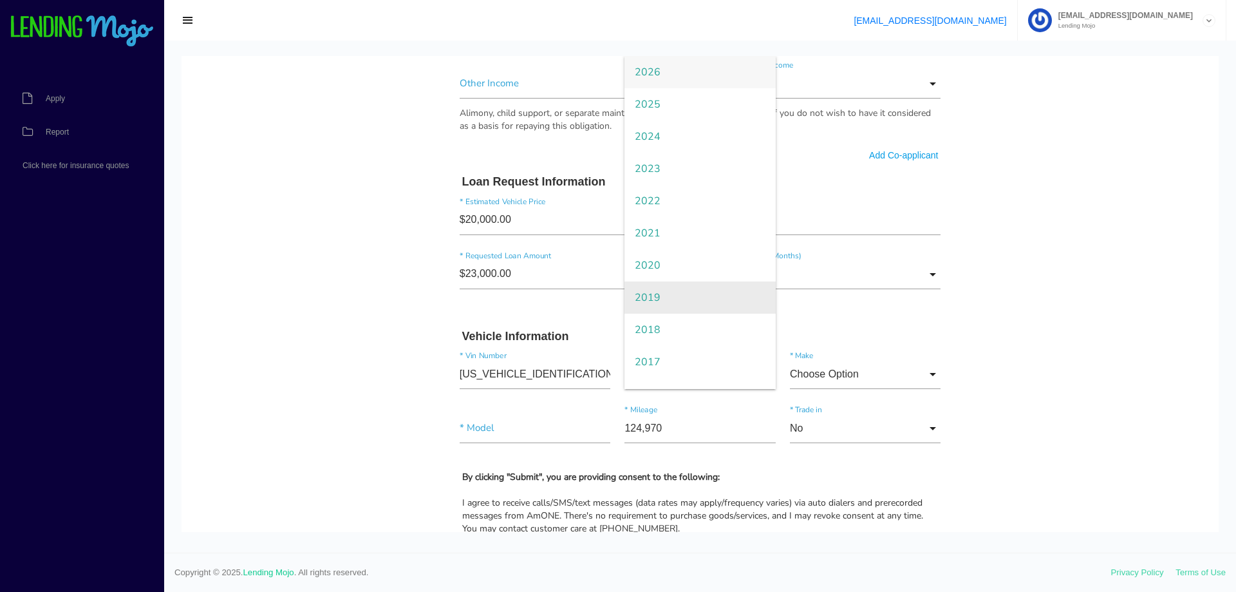
drag, startPoint x: 663, startPoint y: 270, endPoint x: 714, endPoint y: 308, distance: 63.5
click at [663, 269] on span "2020" at bounding box center [700, 265] width 151 height 32
type input "2020"
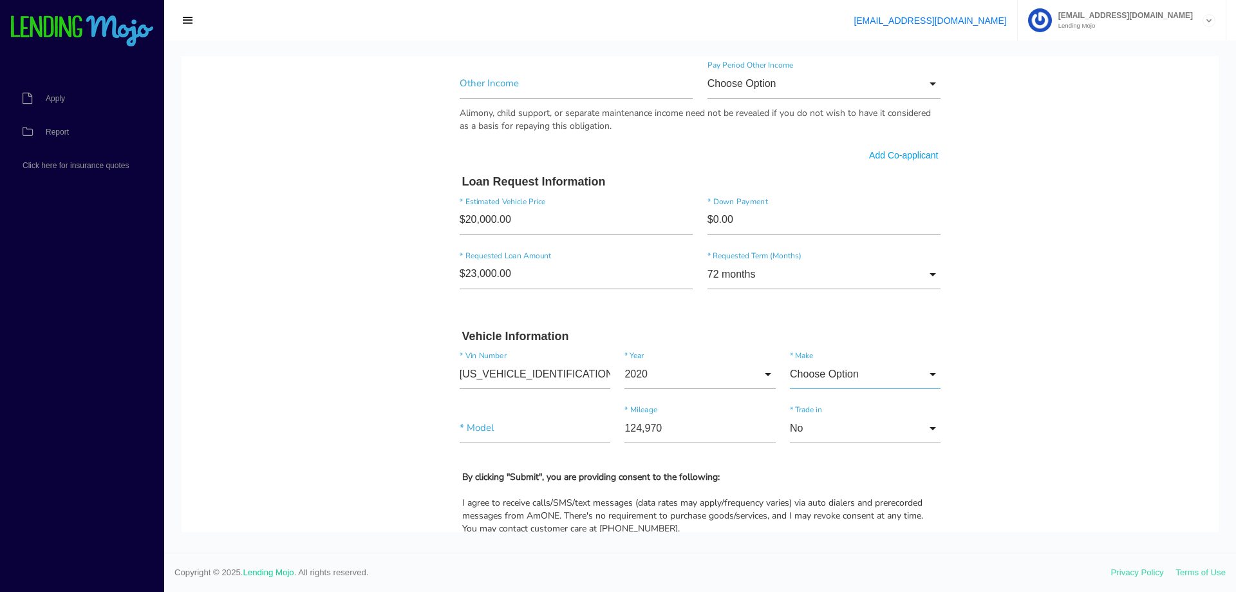
click at [813, 375] on input "Choose Option" at bounding box center [865, 374] width 151 height 30
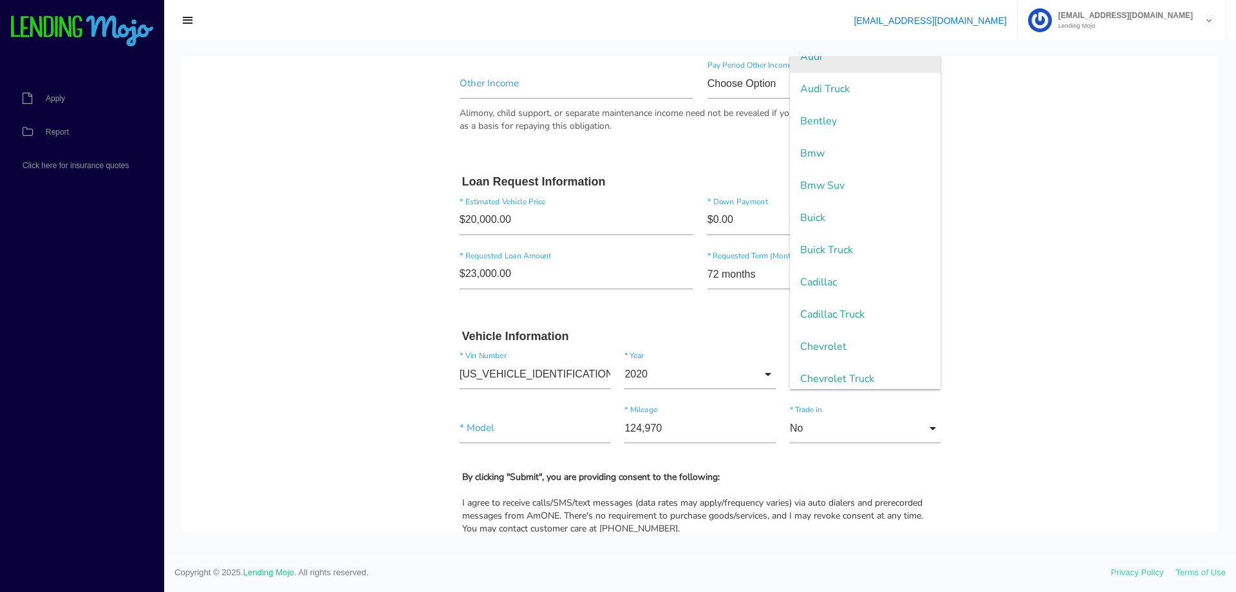
scroll to position [322, 0]
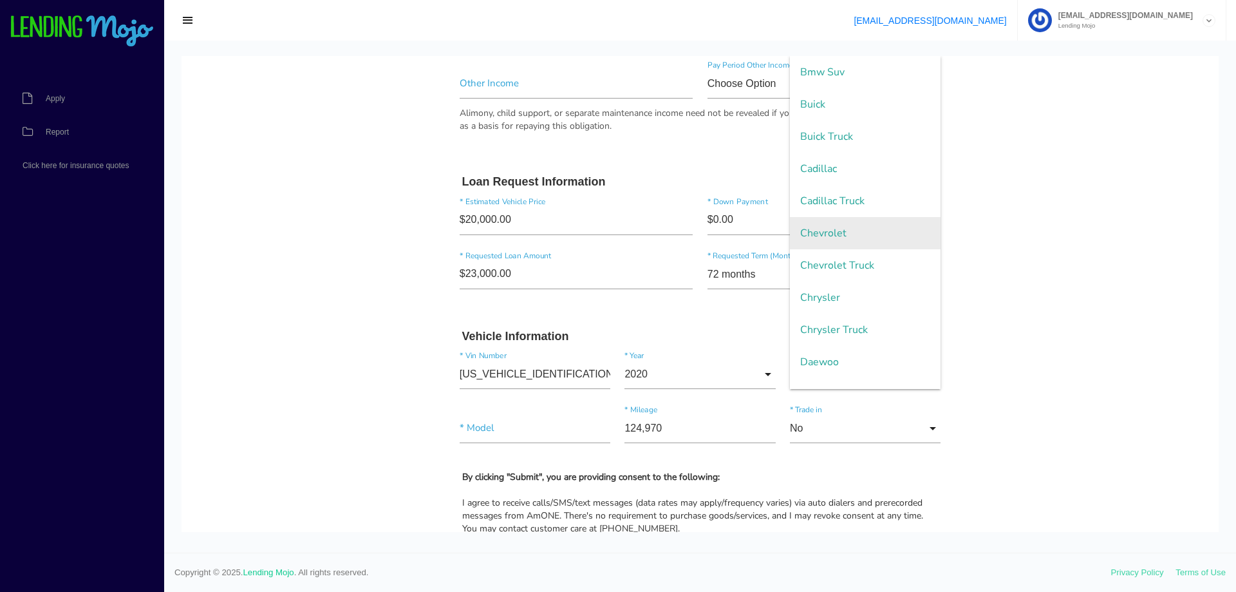
click at [829, 233] on span "Chevrolet" at bounding box center [865, 233] width 151 height 32
type input "Chevrolet"
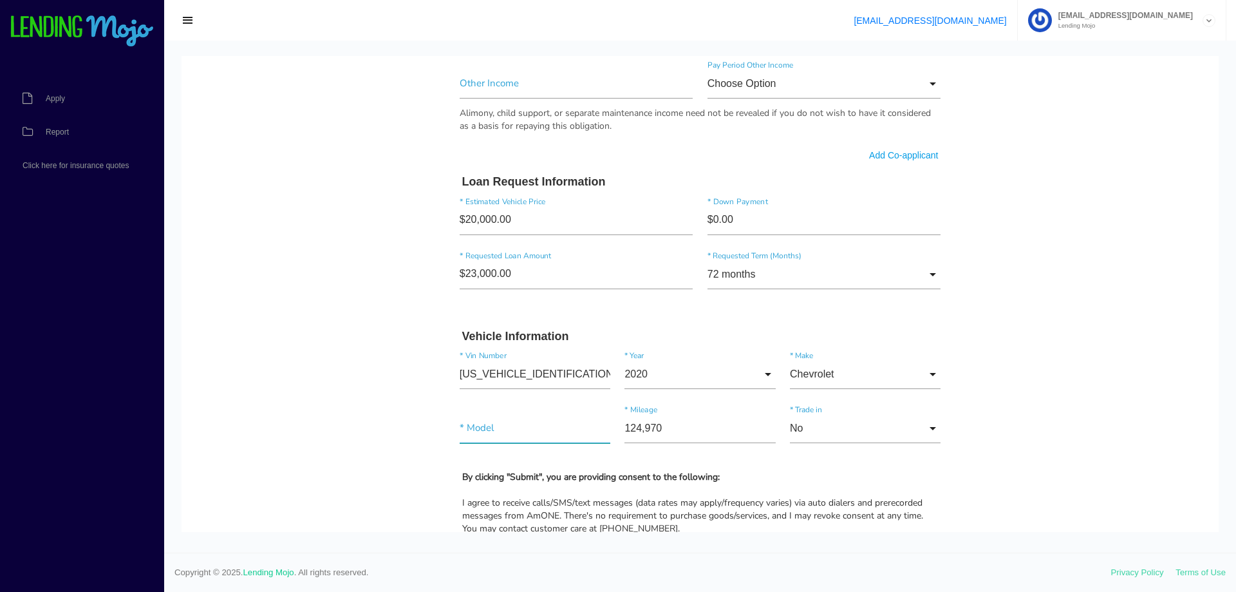
click at [502, 430] on input"] "text" at bounding box center [535, 428] width 151 height 30
type input"] "Express"
click at [379, 355] on body "Quick, Secure Financing Personalized to You. Luis * First Name Middle Name Here…" at bounding box center [700, 65] width 1037 height 1692
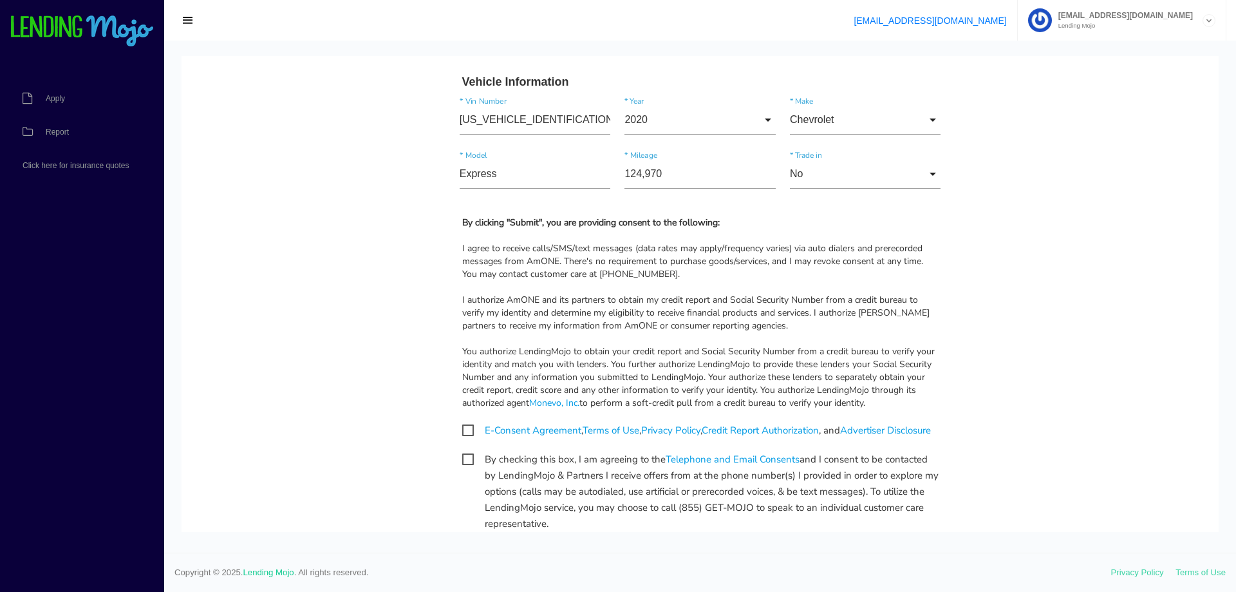
scroll to position [1095, 0]
click at [462, 428] on span "E-Consent Agreement , Terms of Use , Privacy Policy , Credit Report Authorizati…" at bounding box center [696, 427] width 469 height 16
checkbox input "true"
click at [464, 464] on span "By checking this box, I am agreeing to the Telephone and Email Consents and I c…" at bounding box center [700, 456] width 476 height 16
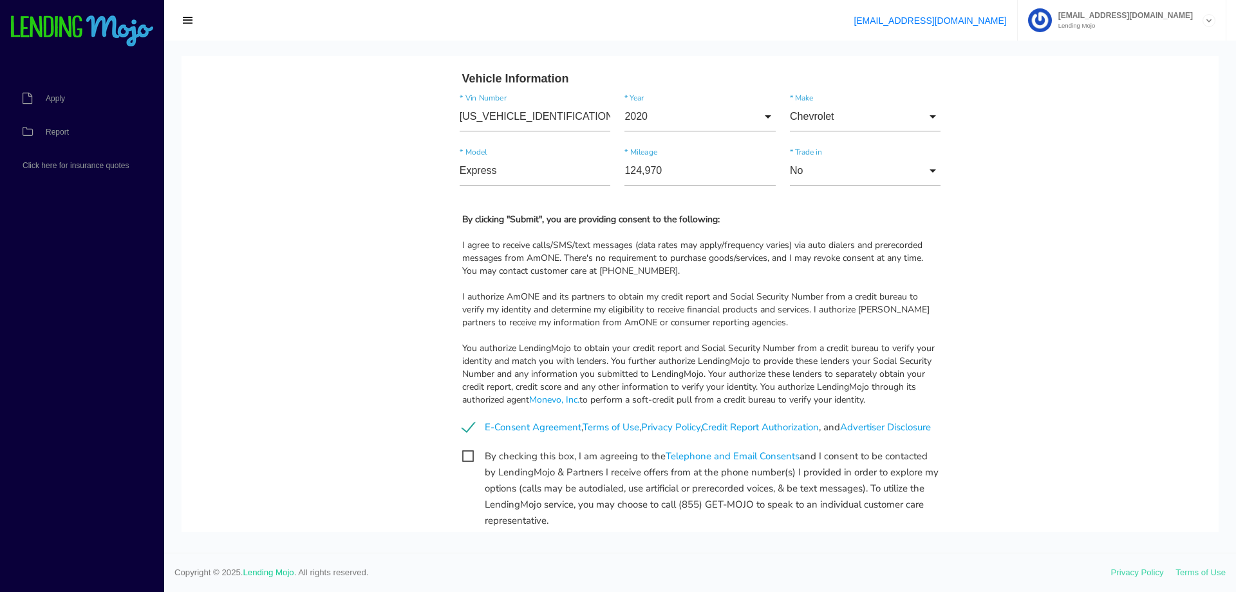
checkbox input "true"
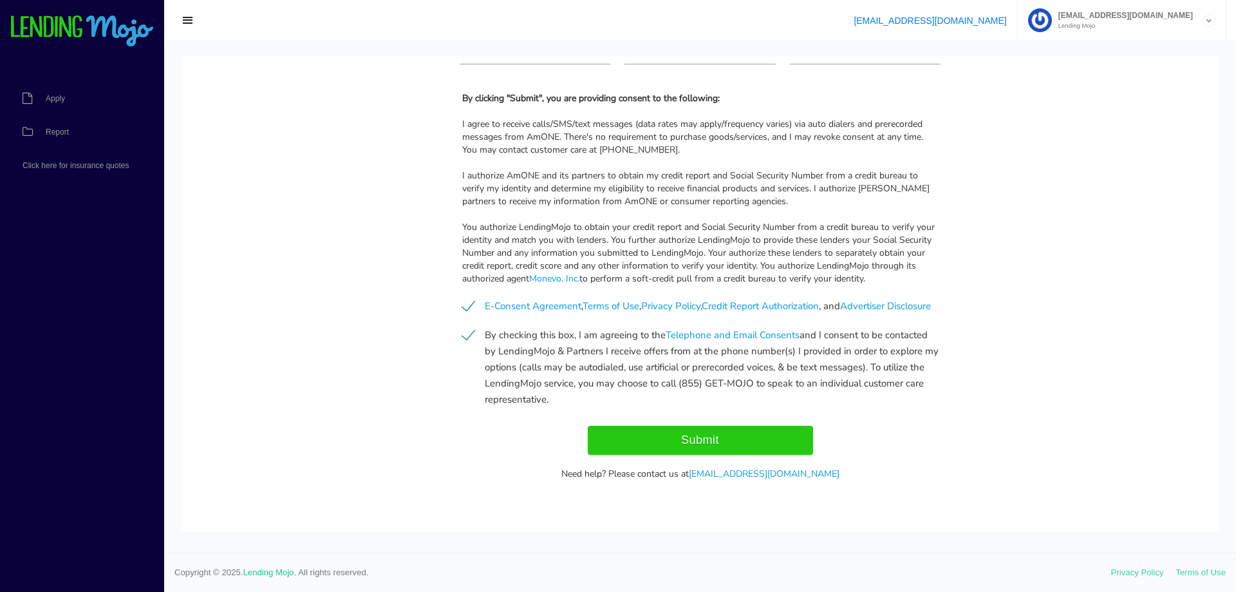
scroll to position [1231, 0]
click at [731, 442] on input "Submit" at bounding box center [700, 440] width 225 height 29
type input "Submitting..."
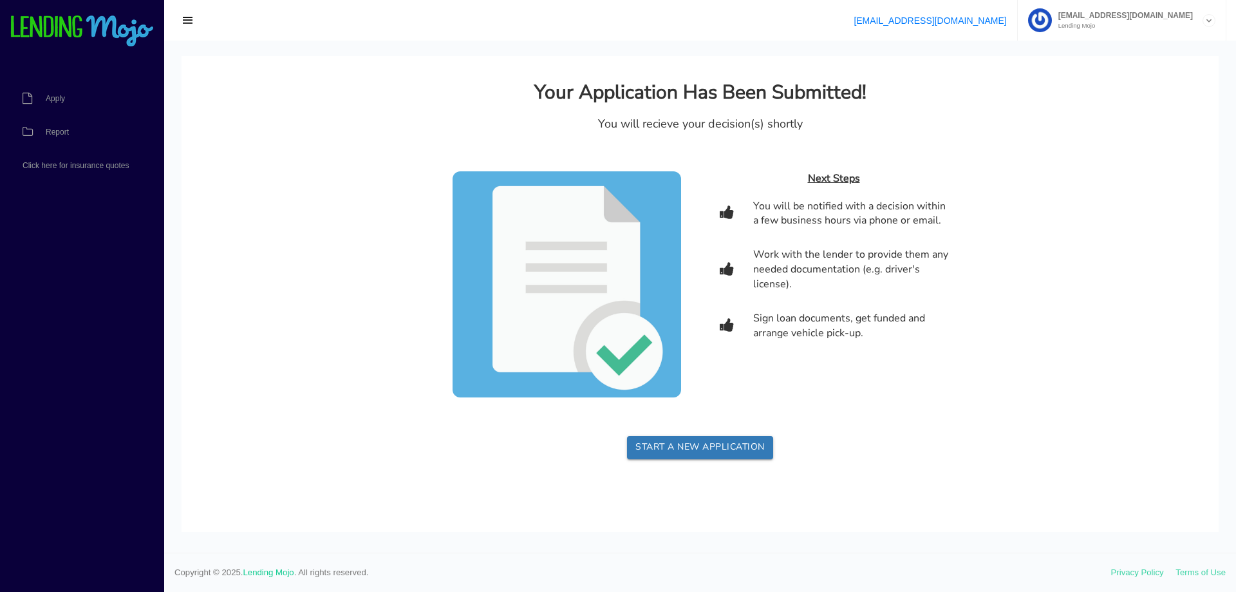
scroll to position [0, 0]
click at [68, 126] on link "Report" at bounding box center [75, 131] width 151 height 33
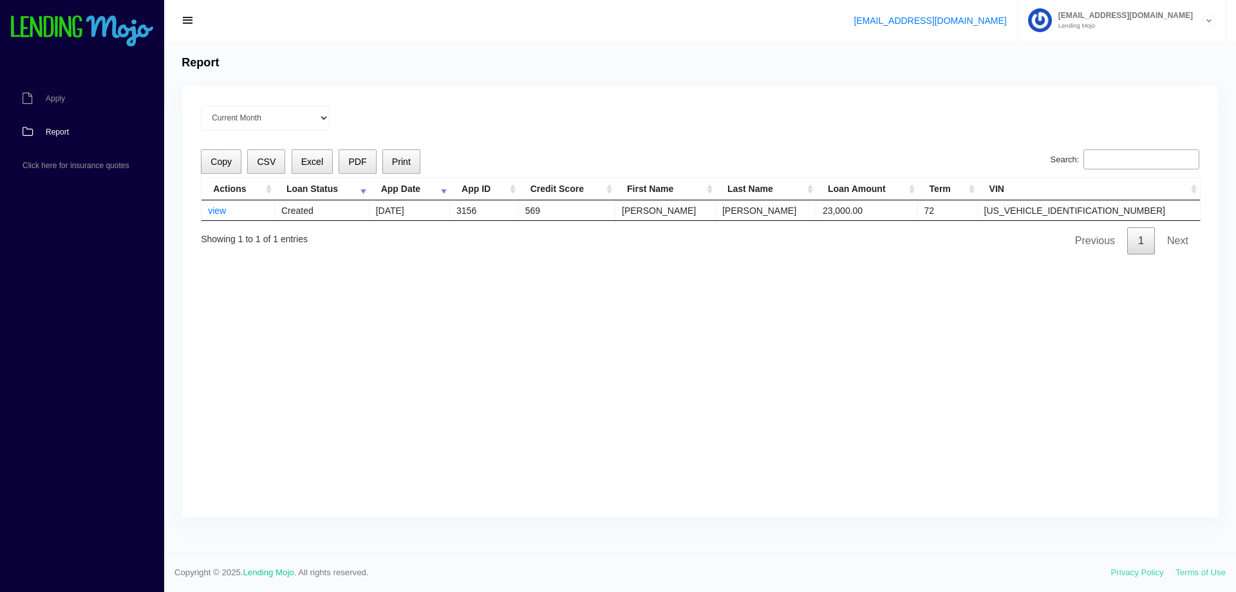
click at [71, 126] on link "Report" at bounding box center [75, 131] width 151 height 33
